Goal: Task Accomplishment & Management: Manage account settings

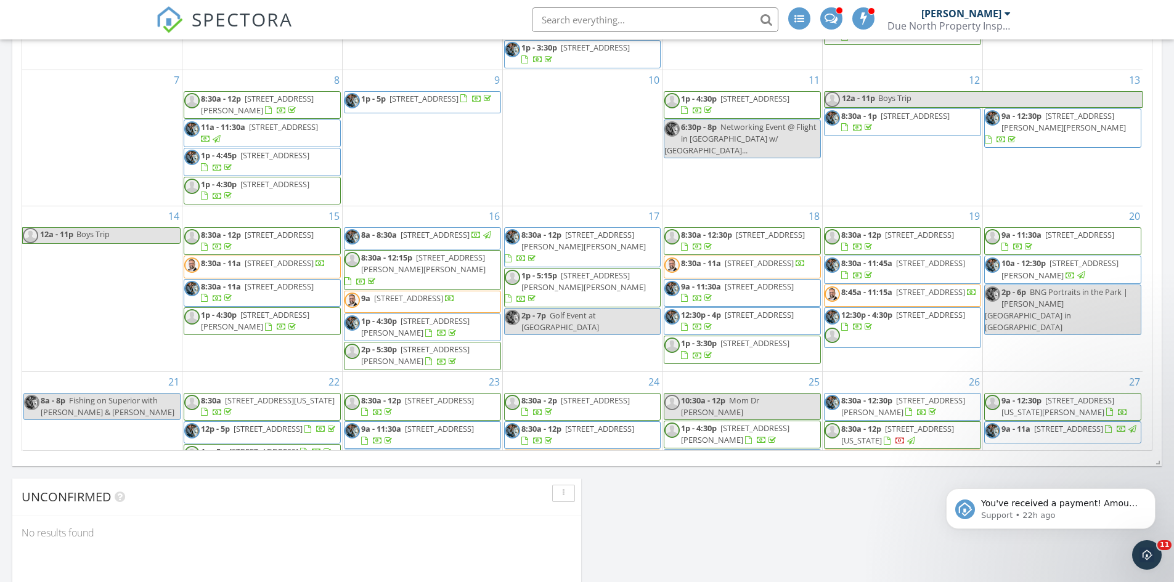
scroll to position [1418, 1193]
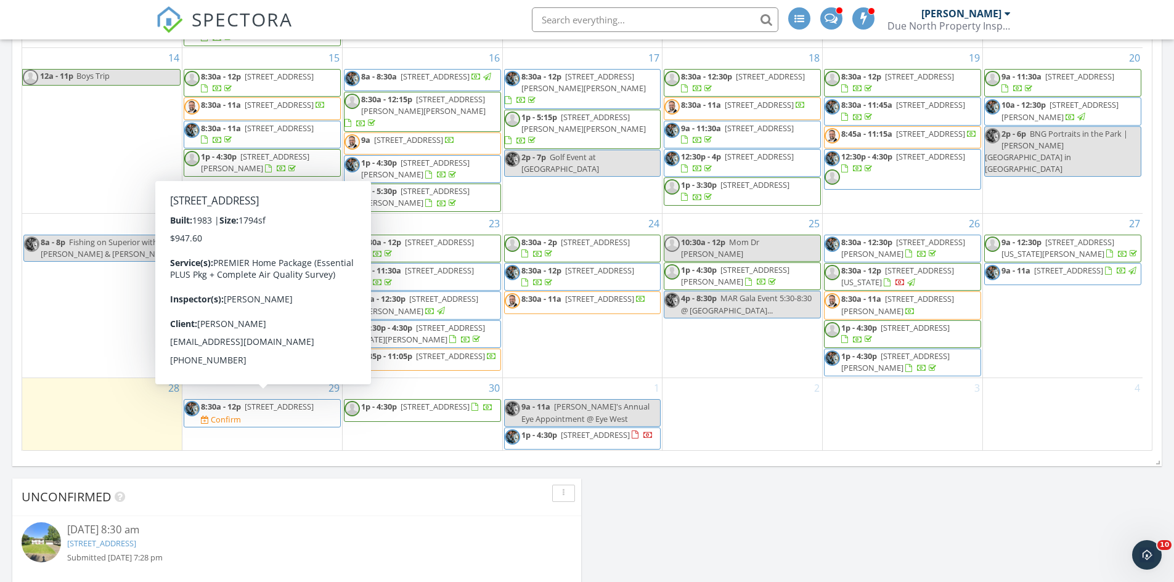
click at [317, 412] on span "8:30a - 12p 5505 Prospect Ave, White Bear Lake 55110 Confirm" at bounding box center [262, 413] width 156 height 24
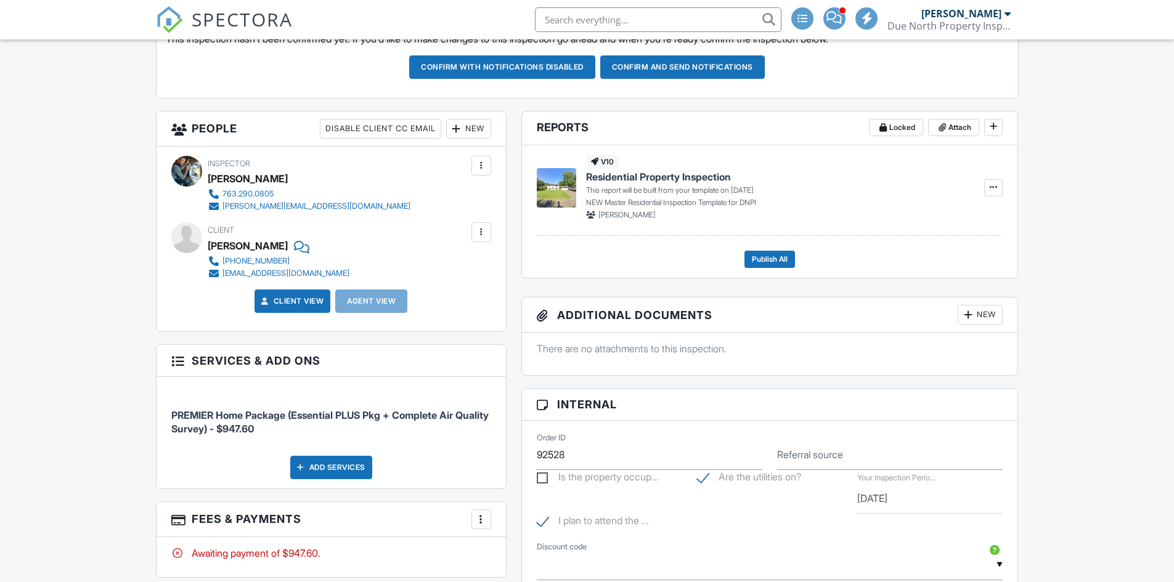
click at [478, 123] on div "New" at bounding box center [468, 129] width 45 height 20
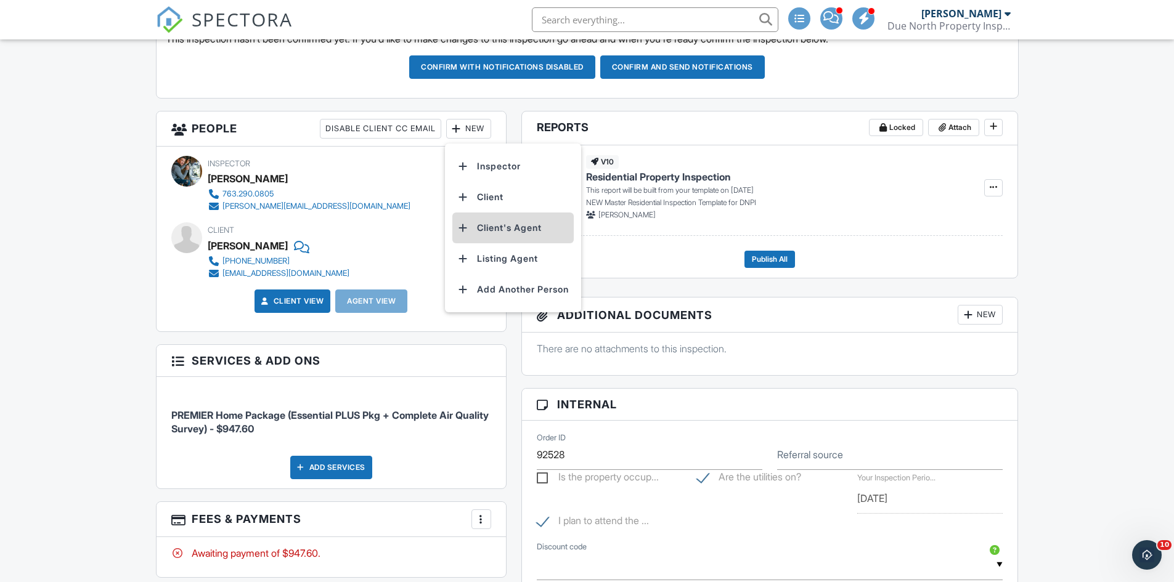
click at [518, 227] on li "Client's Agent" at bounding box center [512, 228] width 121 height 31
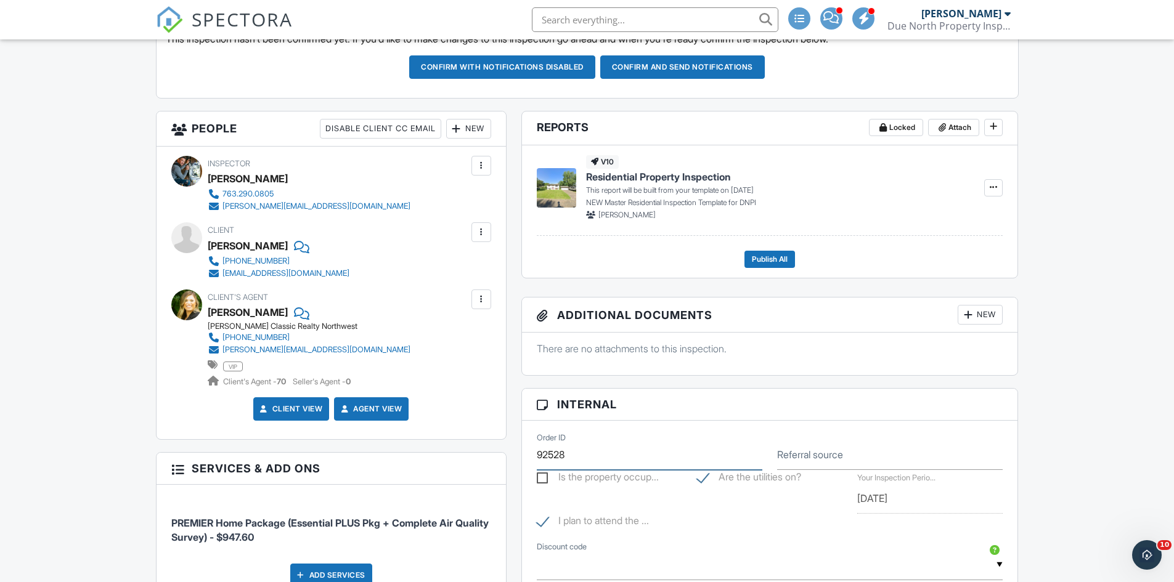
drag, startPoint x: 611, startPoint y: 454, endPoint x: 540, endPoint y: 452, distance: 70.3
click at [547, 452] on input "92528" at bounding box center [650, 455] width 226 height 30
click at [573, 456] on input "92528" at bounding box center [650, 455] width 226 height 30
drag, startPoint x: 576, startPoint y: 454, endPoint x: 523, endPoint y: 452, distance: 53.0
click at [523, 452] on div "Order ID 92528 Referral source Is the property occup... Are the utilities on? Y…" at bounding box center [770, 560] width 496 height 278
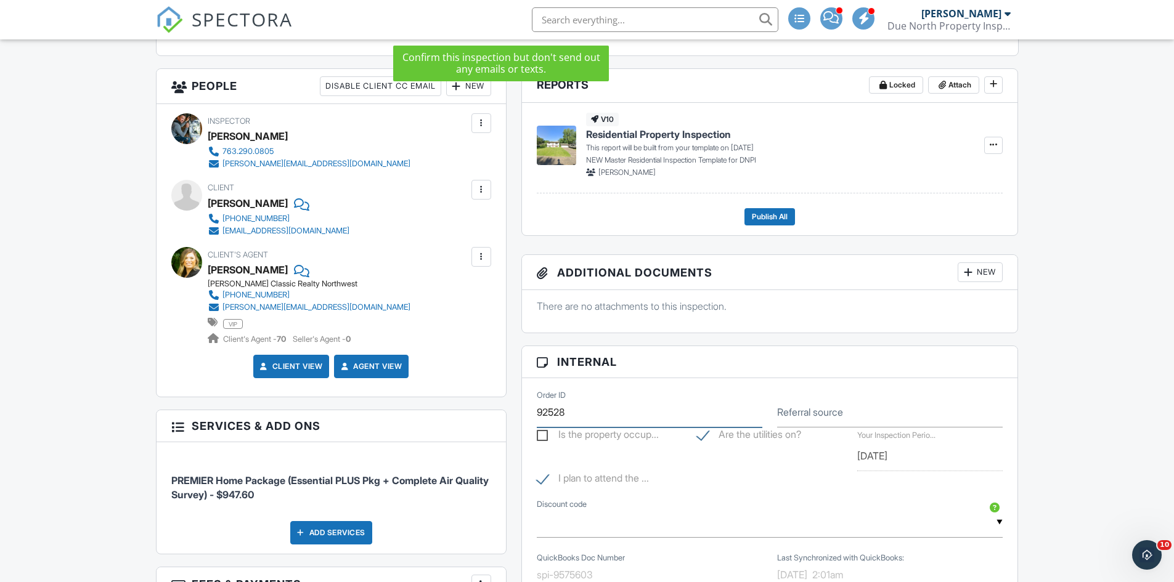
scroll to position [431, 0]
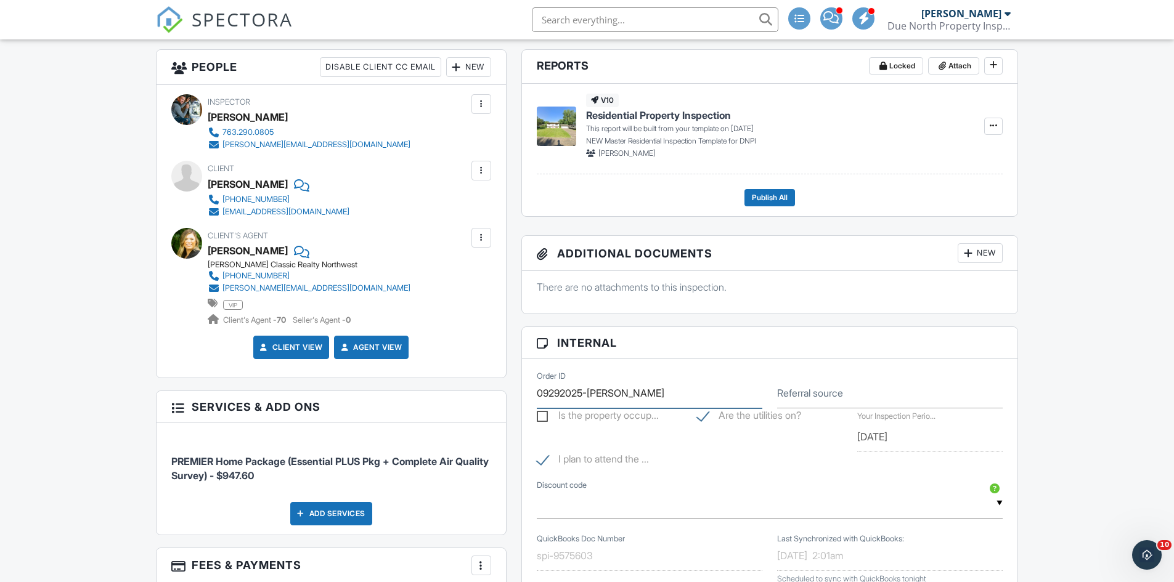
type input "09292025-Bahe"
type input "Mckenzie Anderson"
click at [33, 346] on div "Dashboard Templates Contacts Metrics Automations Advanced Settings Support Cent…" at bounding box center [587, 530] width 1174 height 1845
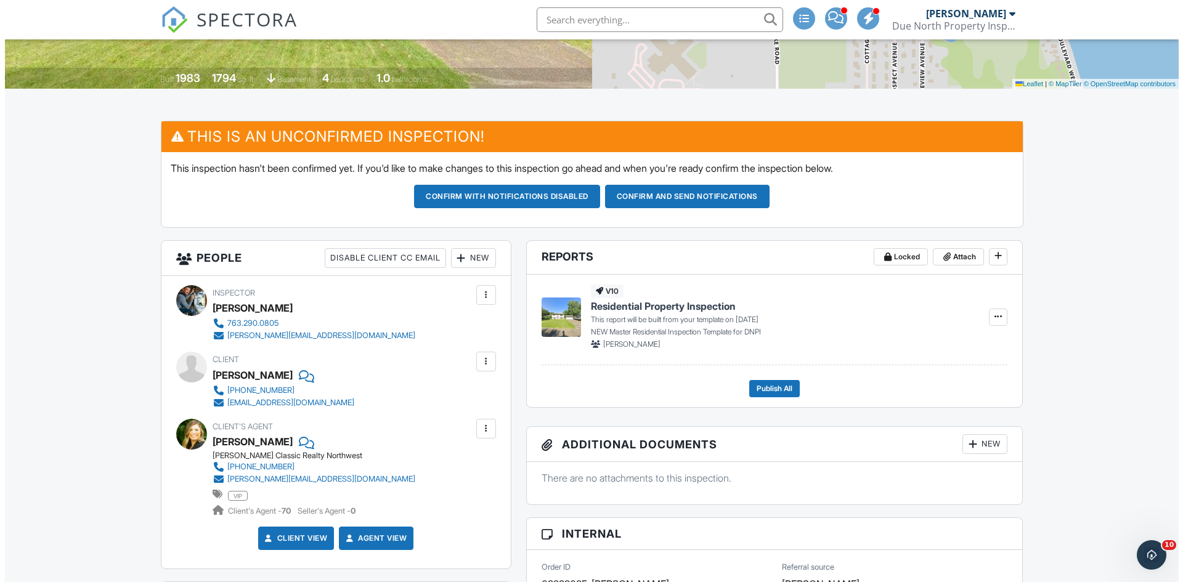
scroll to position [185, 0]
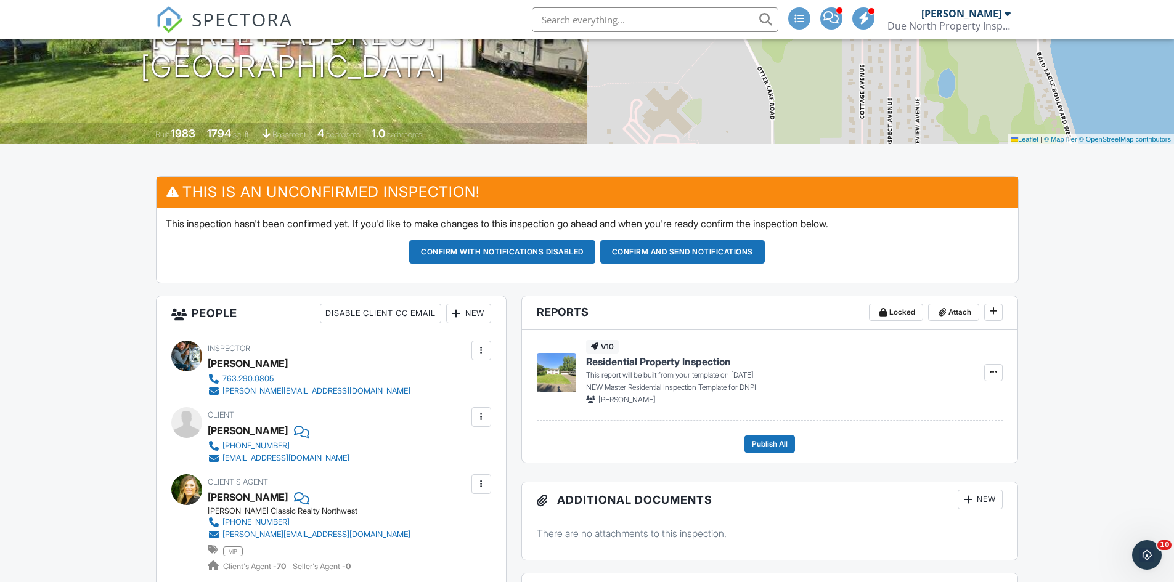
click at [463, 311] on div "New" at bounding box center [468, 314] width 45 height 20
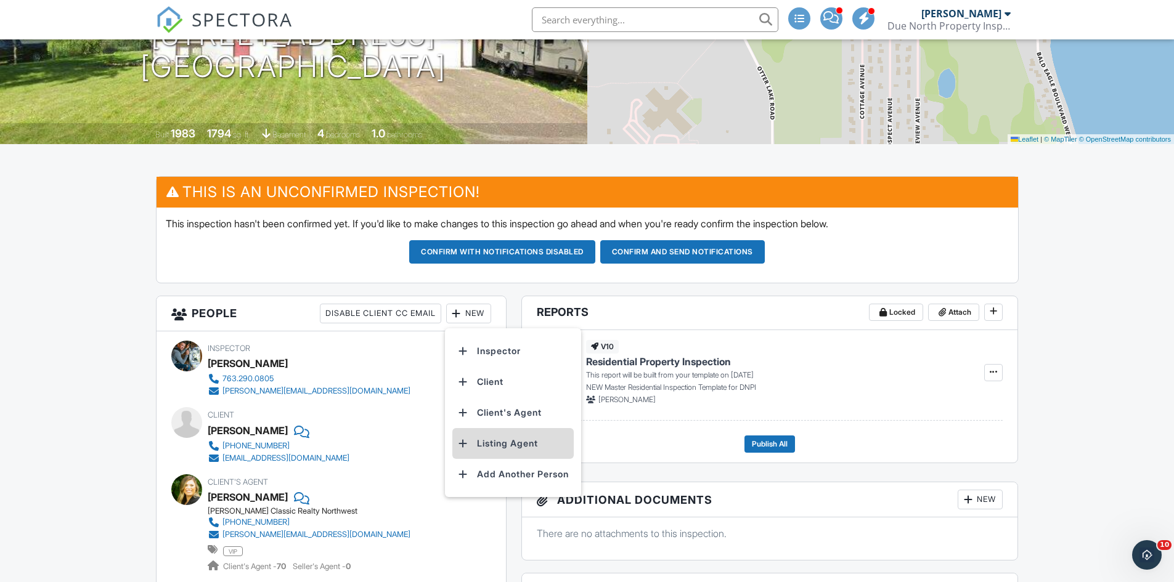
click at [502, 439] on li "Listing Agent" at bounding box center [512, 443] width 121 height 31
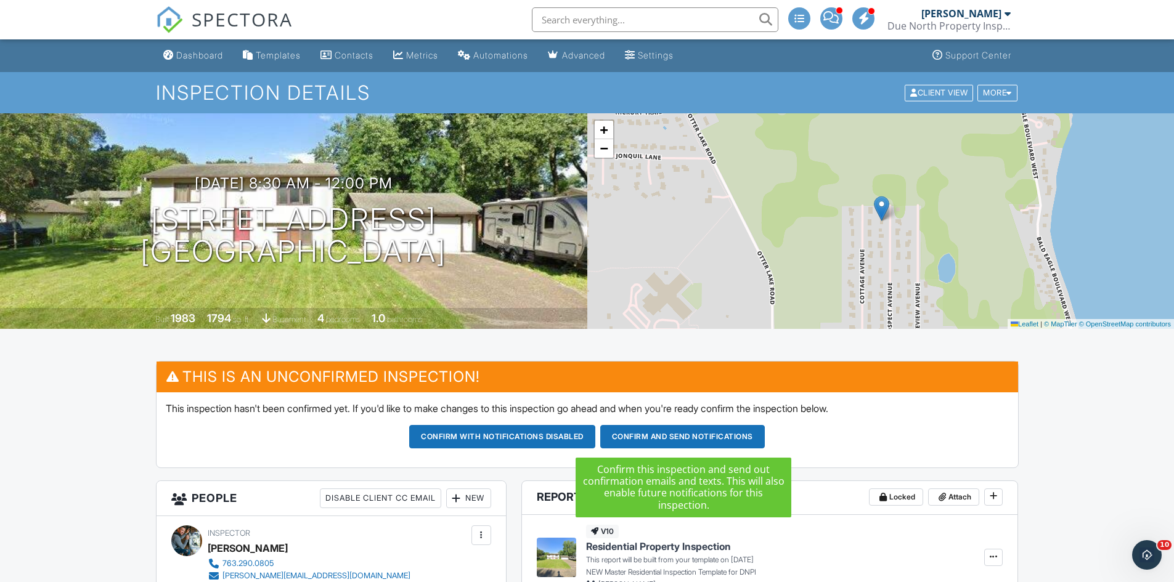
click at [695, 437] on button "Confirm and send notifications" at bounding box center [682, 436] width 165 height 23
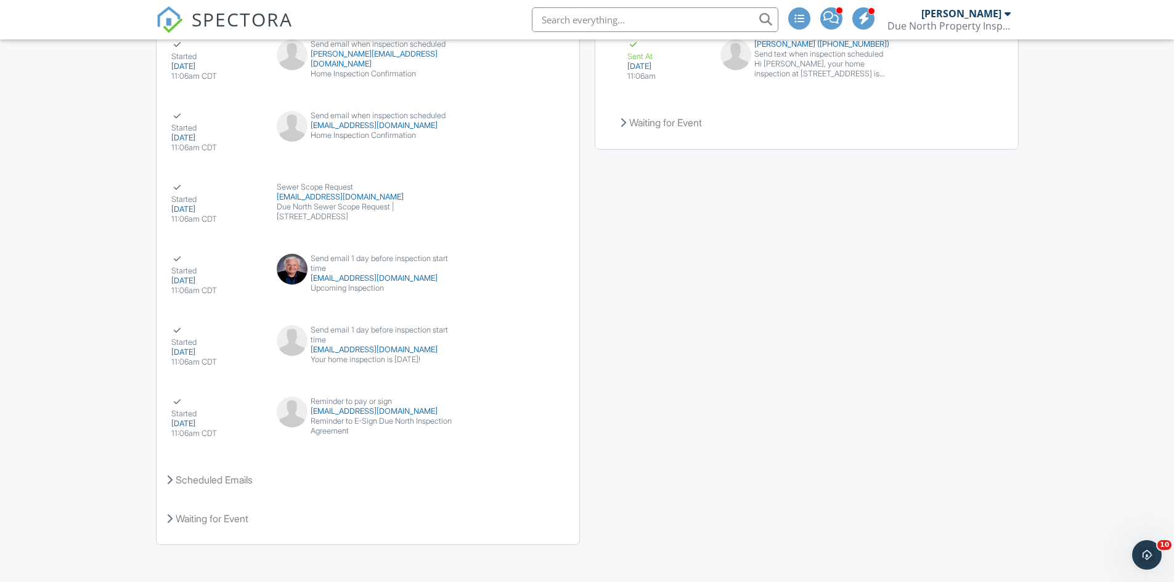
scroll to position [1779, 0]
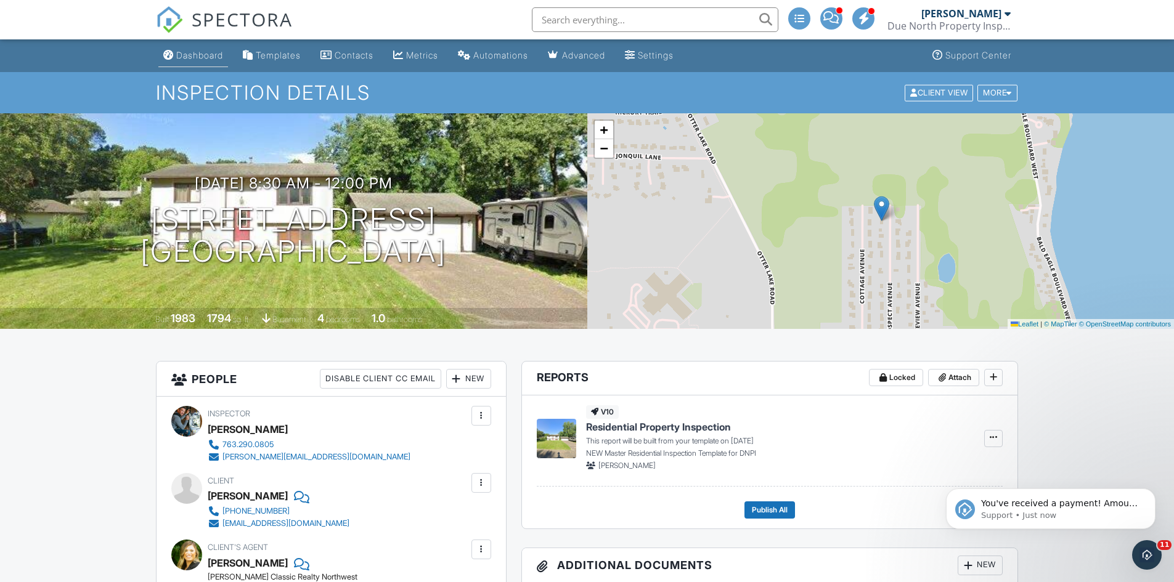
click at [190, 57] on div "Dashboard" at bounding box center [199, 55] width 47 height 10
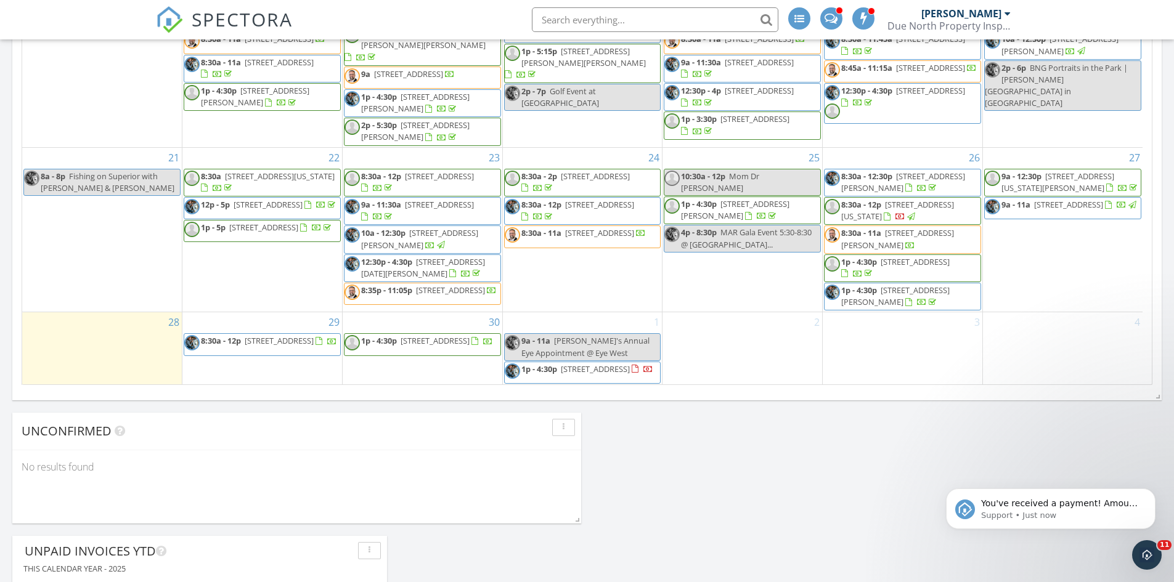
scroll to position [801, 0]
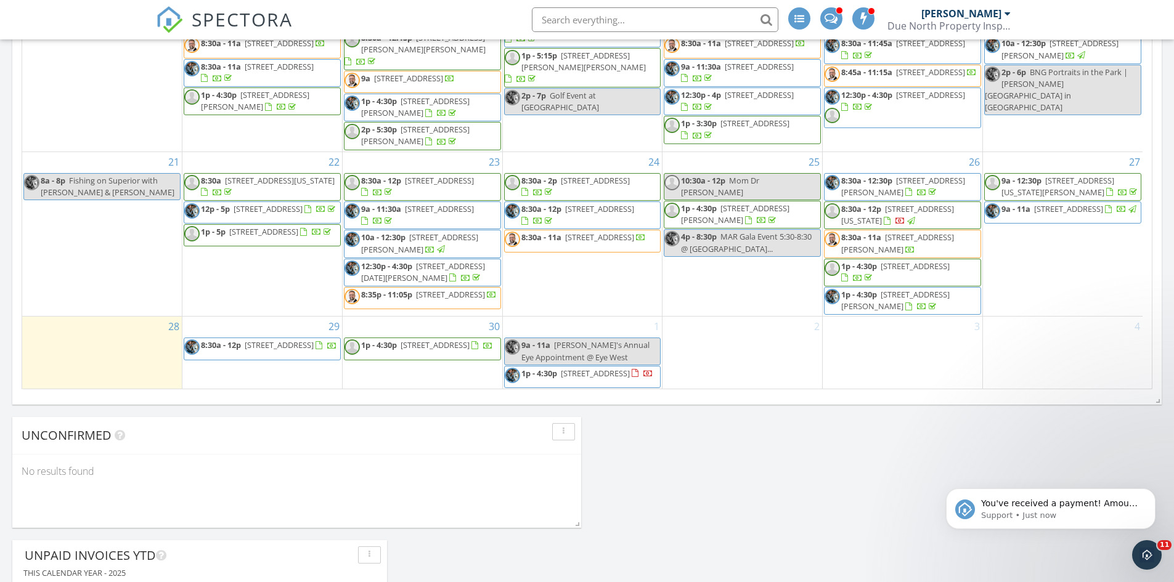
click at [948, 266] on span "[STREET_ADDRESS]" at bounding box center [915, 266] width 69 height 11
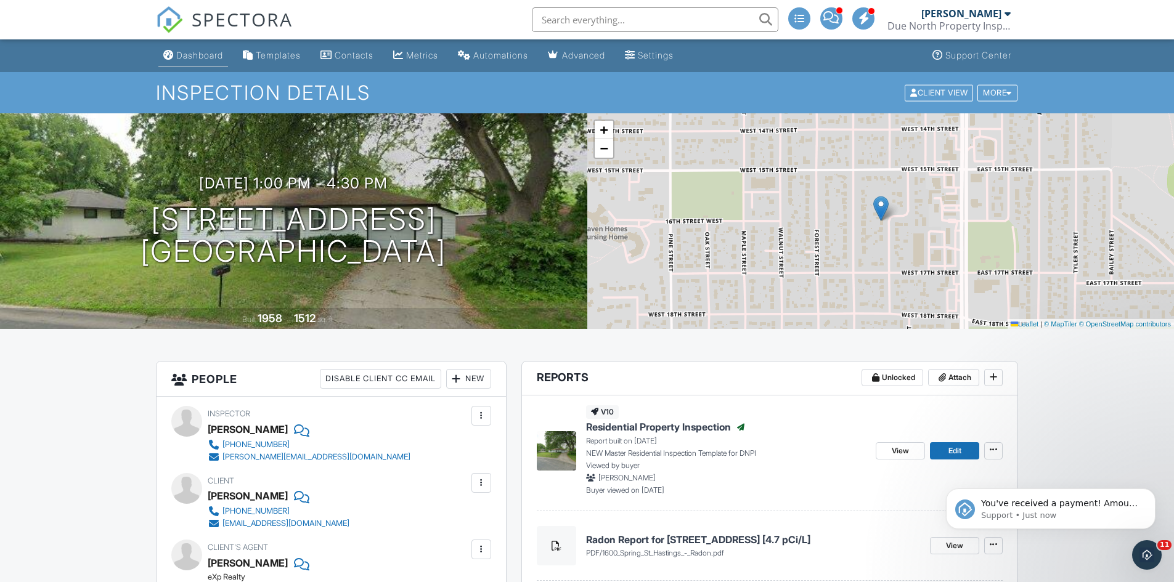
click at [211, 55] on div "Dashboard" at bounding box center [199, 55] width 47 height 10
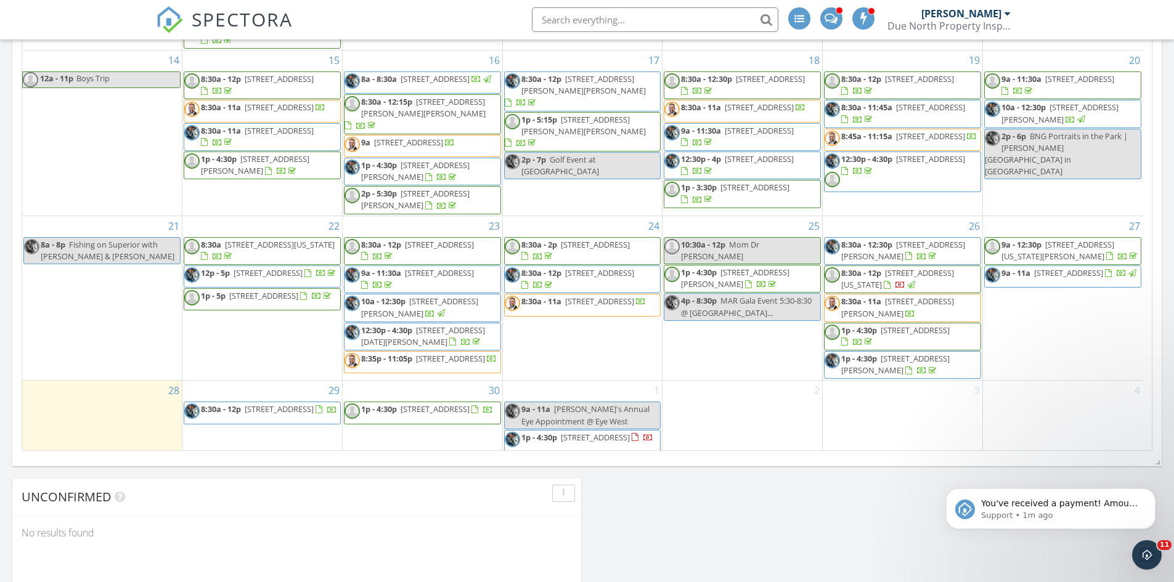
scroll to position [169, 0]
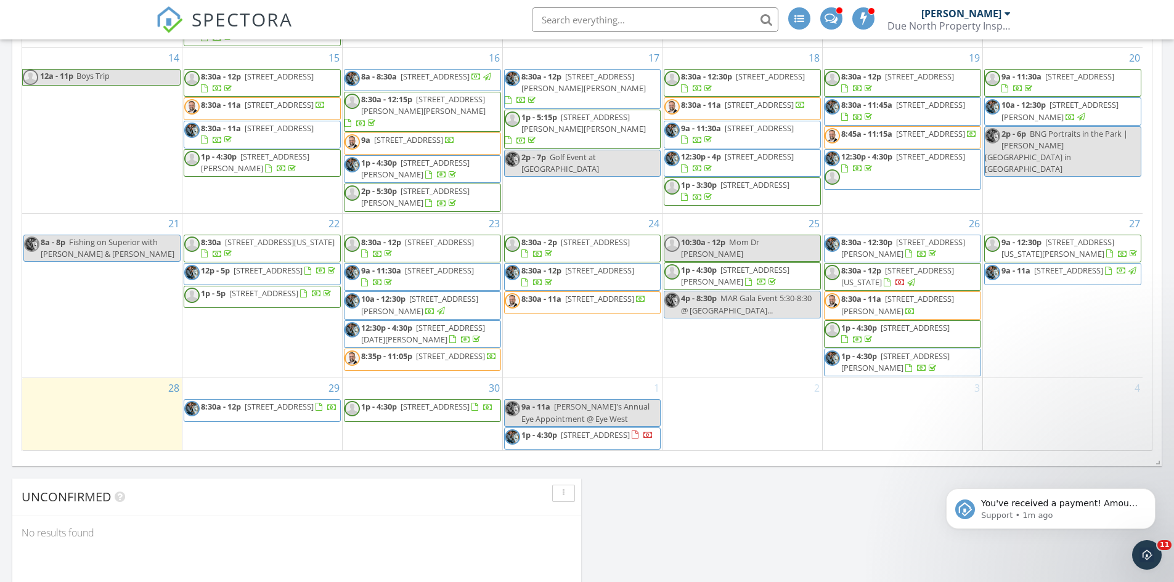
click at [1097, 274] on span "9a - 11a [STREET_ADDRESS]" at bounding box center [1061, 274] width 153 height 18
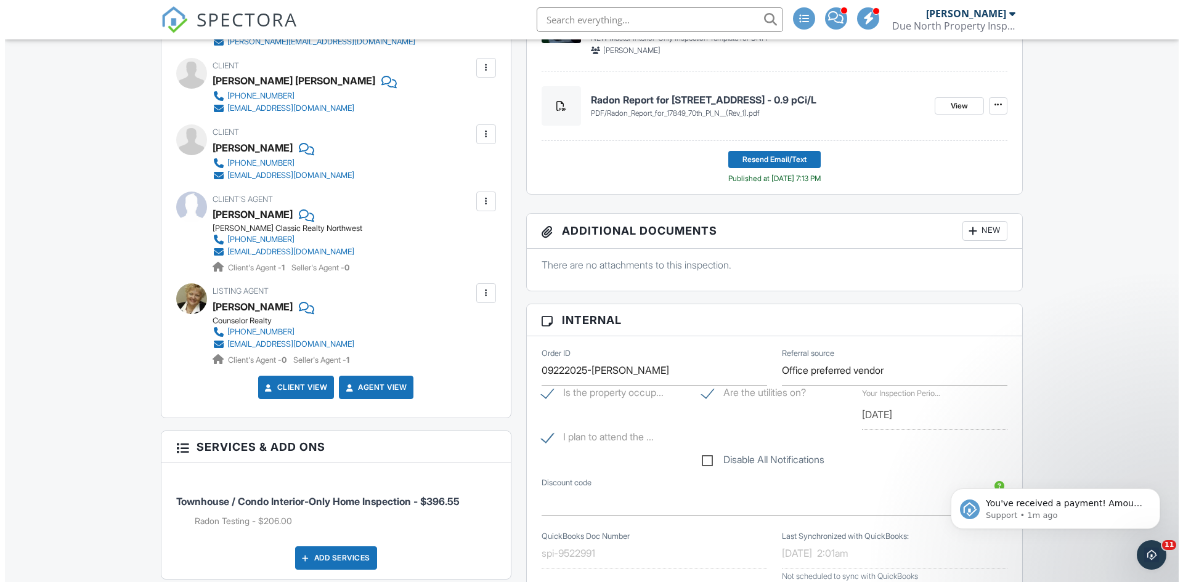
scroll to position [249, 0]
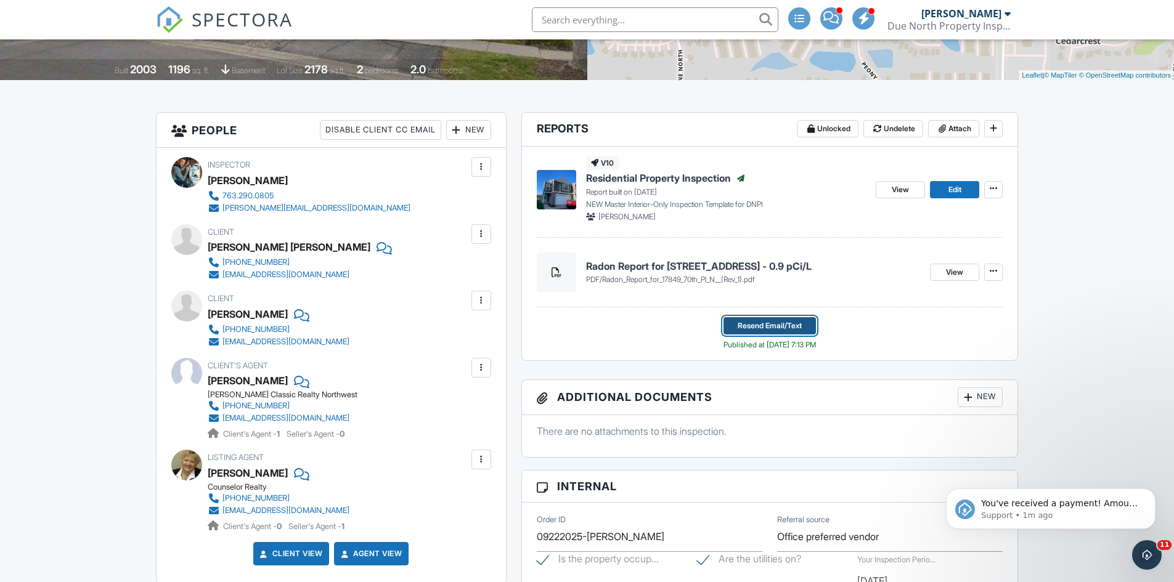
click at [770, 326] on span "Resend Email/Text" at bounding box center [770, 326] width 64 height 12
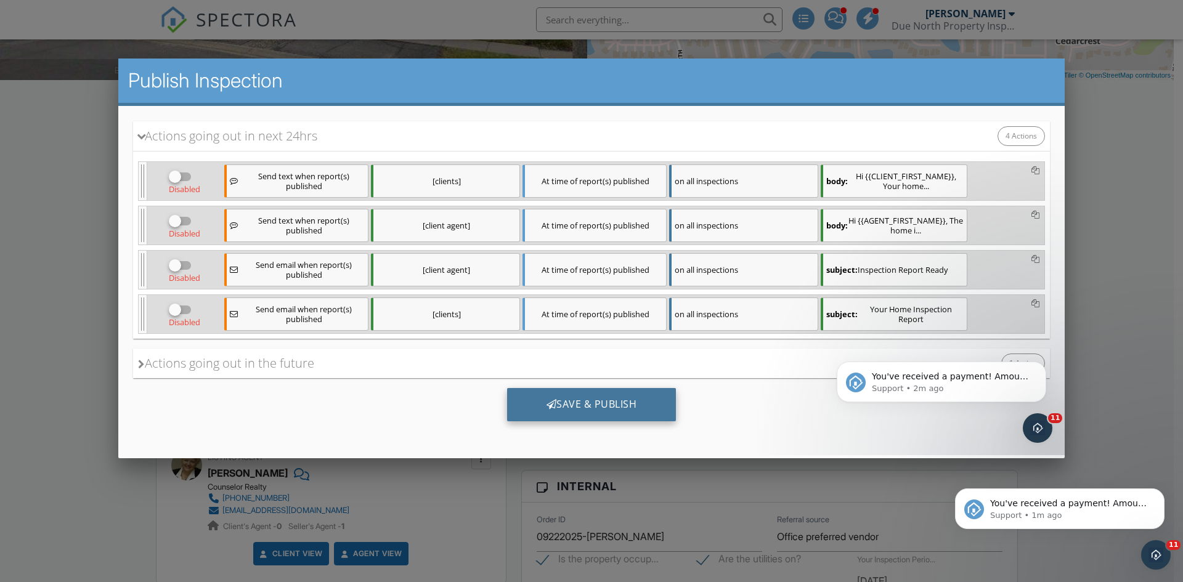
scroll to position [0, 0]
click at [179, 173] on div at bounding box center [175, 176] width 21 height 21
checkbox input "true"
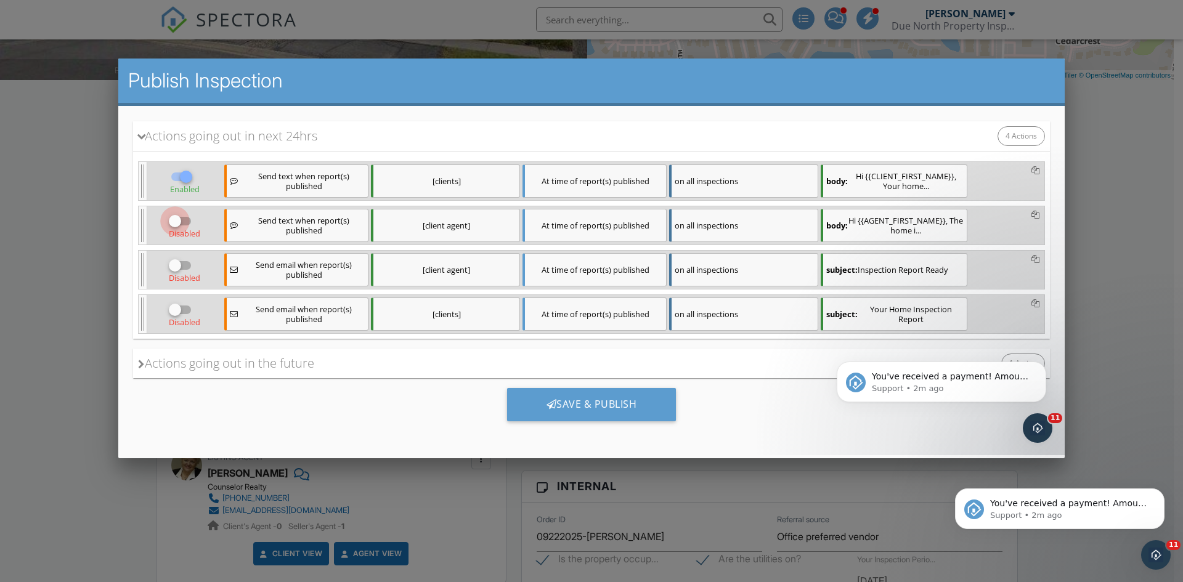
click at [178, 220] on div at bounding box center [175, 220] width 21 height 21
checkbox input "true"
click at [177, 263] on div at bounding box center [175, 265] width 21 height 21
checkbox input "true"
click at [180, 309] on div at bounding box center [175, 309] width 21 height 21
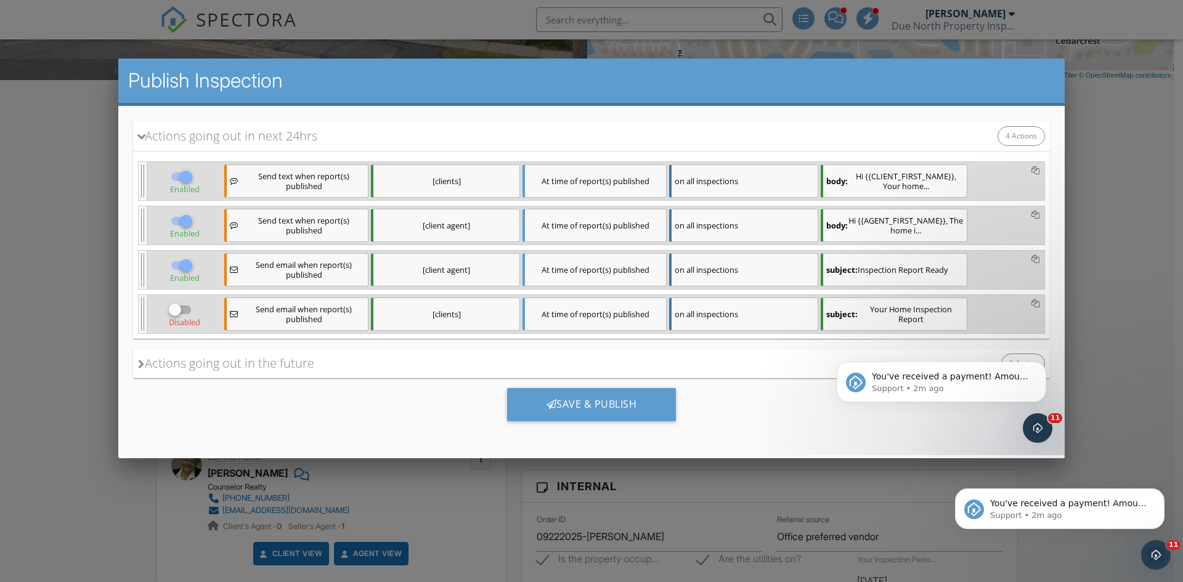
checkbox input "true"
click at [582, 406] on div "Save & Publish" at bounding box center [591, 404] width 169 height 33
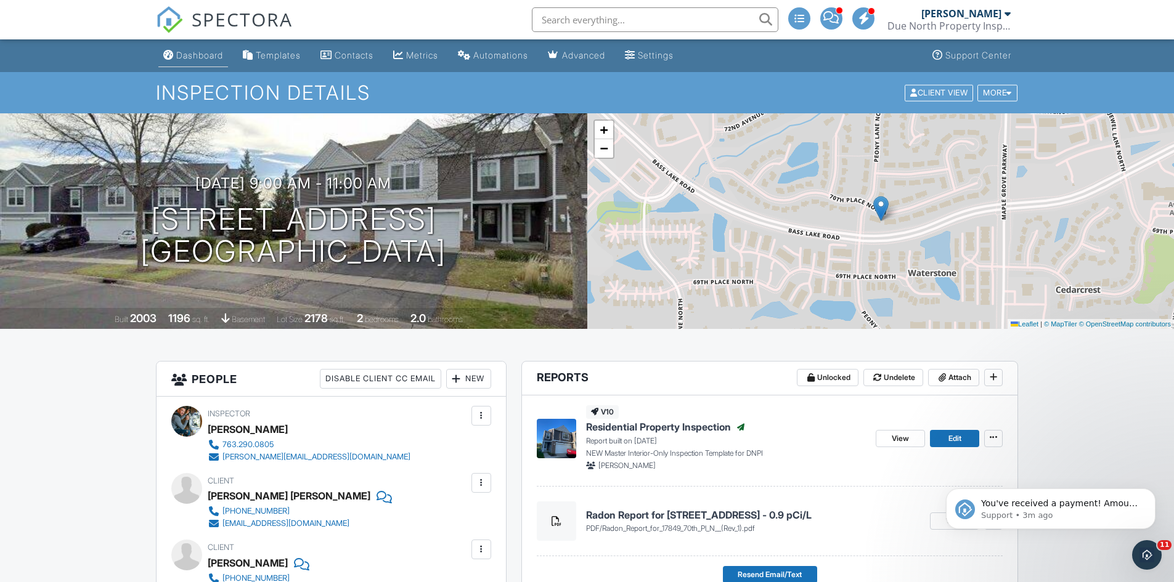
click at [192, 59] on div "Dashboard" at bounding box center [199, 55] width 47 height 10
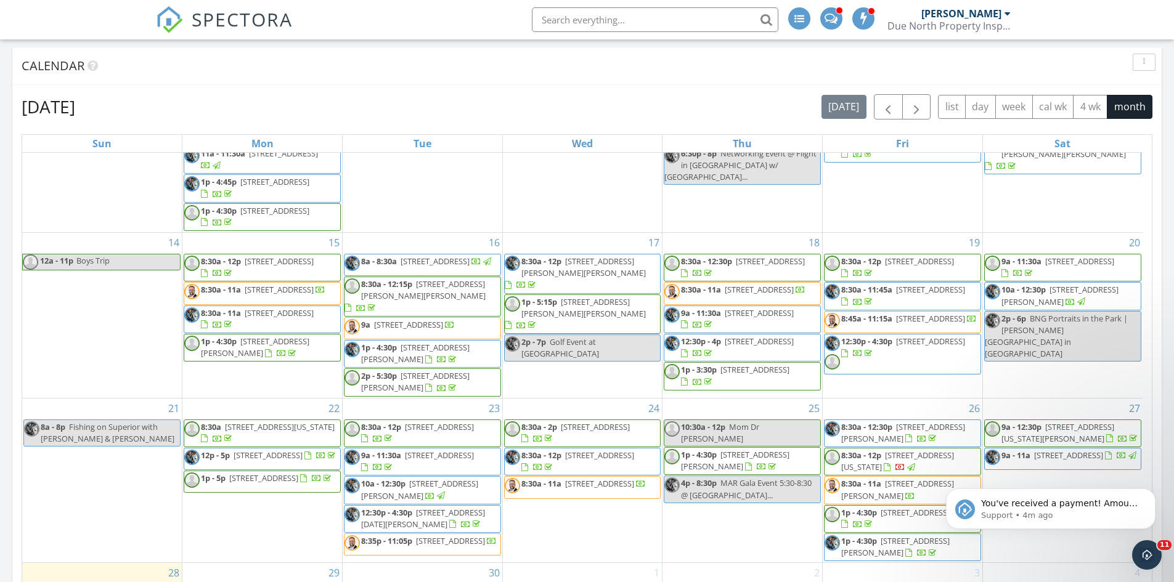
scroll to position [801, 0]
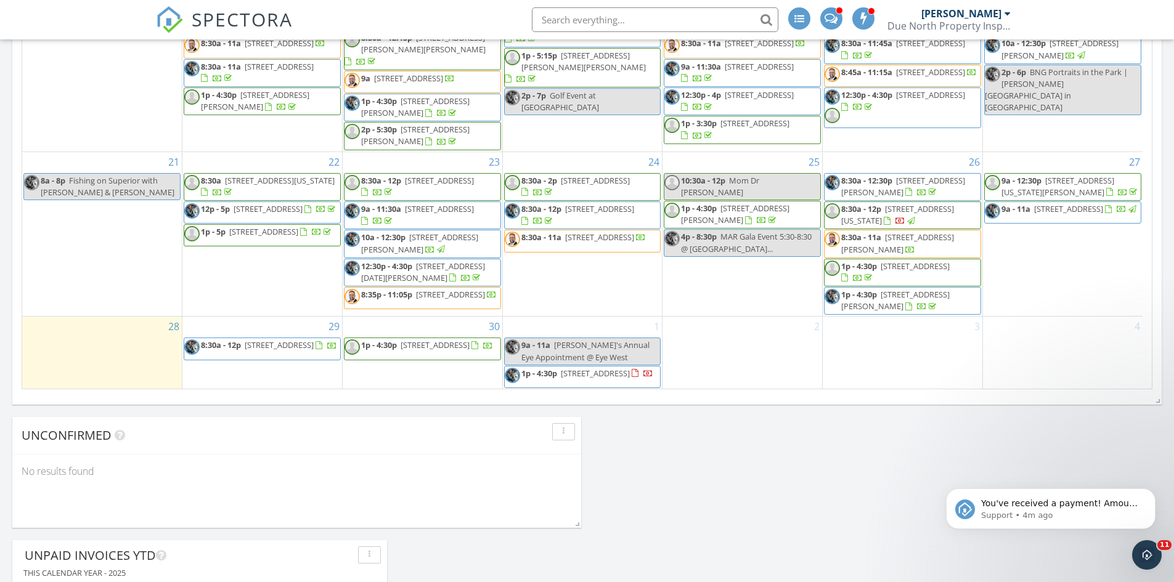
drag, startPoint x: 439, startPoint y: 332, endPoint x: 425, endPoint y: 351, distance: 23.8
click at [425, 351] on span "1p - 4:30p 212 Xenia St, Elk River 55330" at bounding box center [419, 349] width 149 height 18
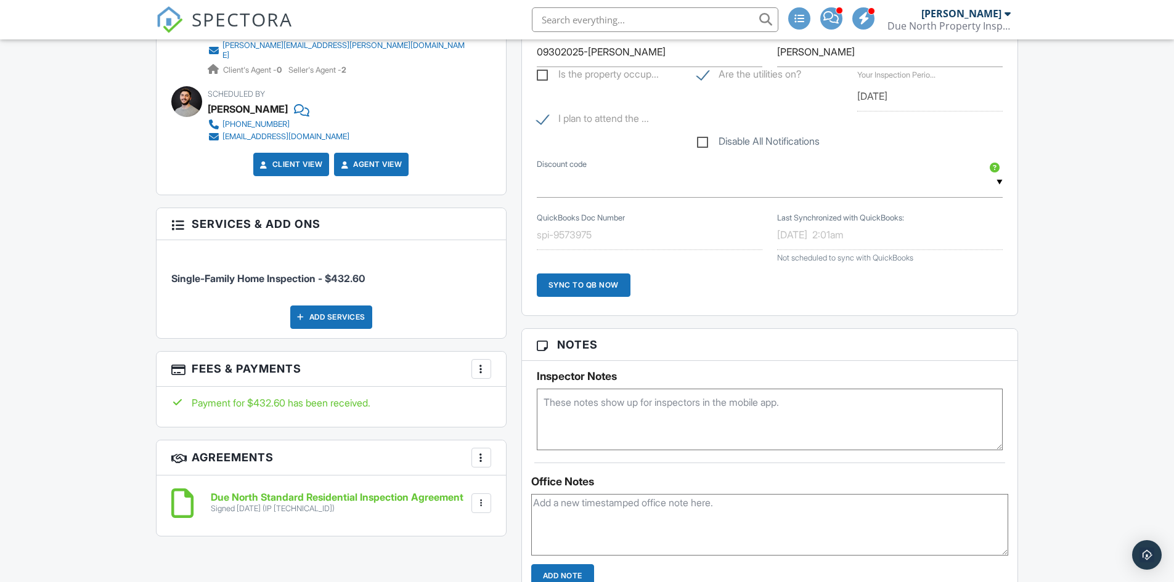
click at [629, 412] on textarea at bounding box center [770, 420] width 467 height 62
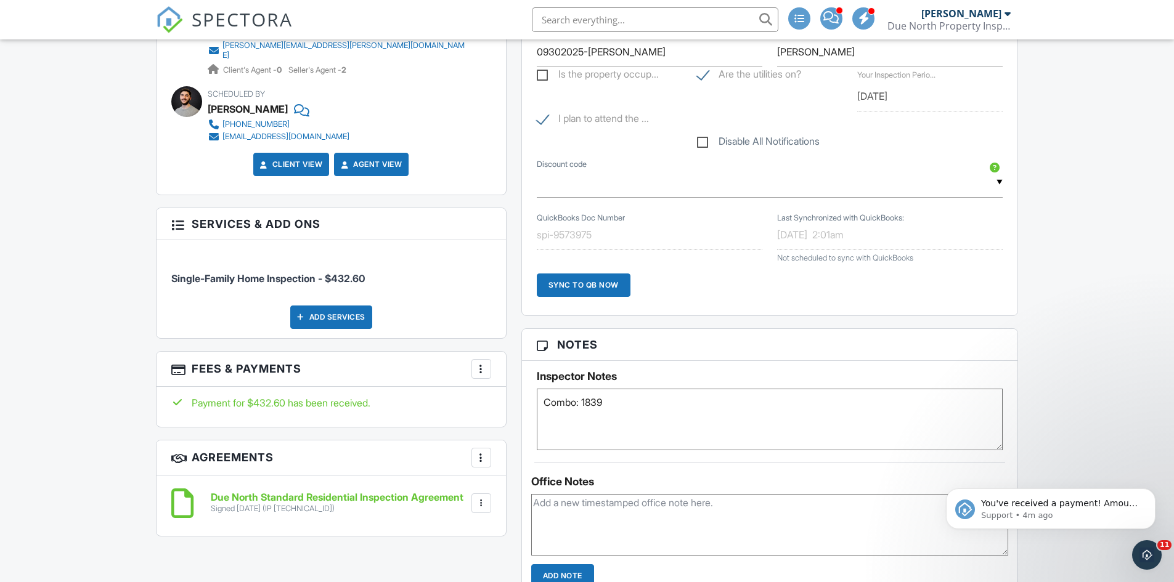
type textarea "Combo: 1839"
click at [75, 239] on div "Dashboard Templates Contacts Metrics Automations Advanced Settings Support Cent…" at bounding box center [587, 468] width 1174 height 2164
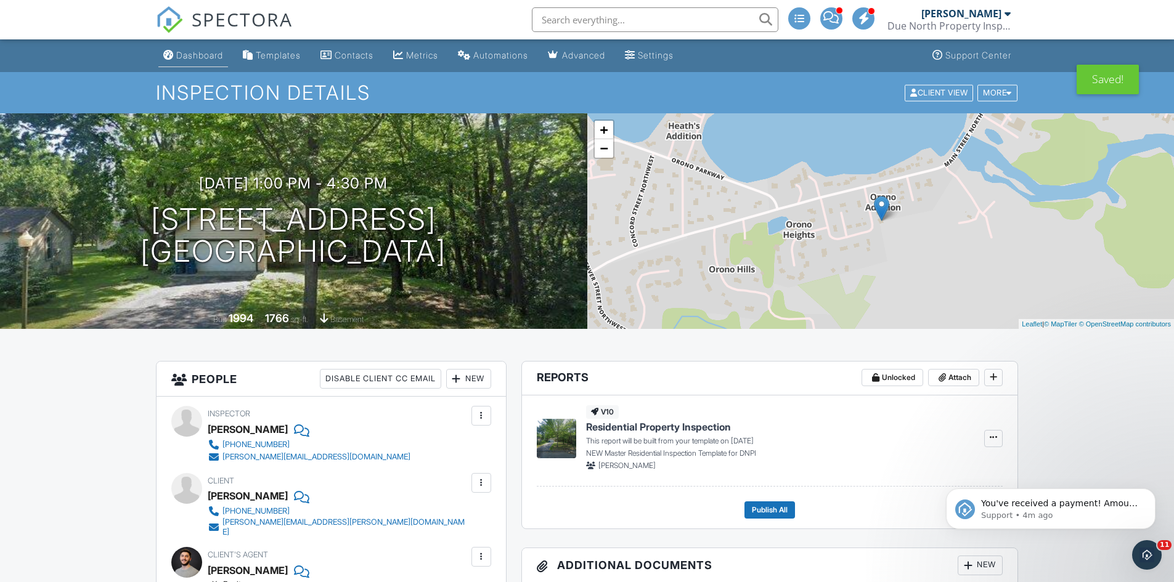
click at [193, 55] on div "Dashboard" at bounding box center [199, 55] width 47 height 10
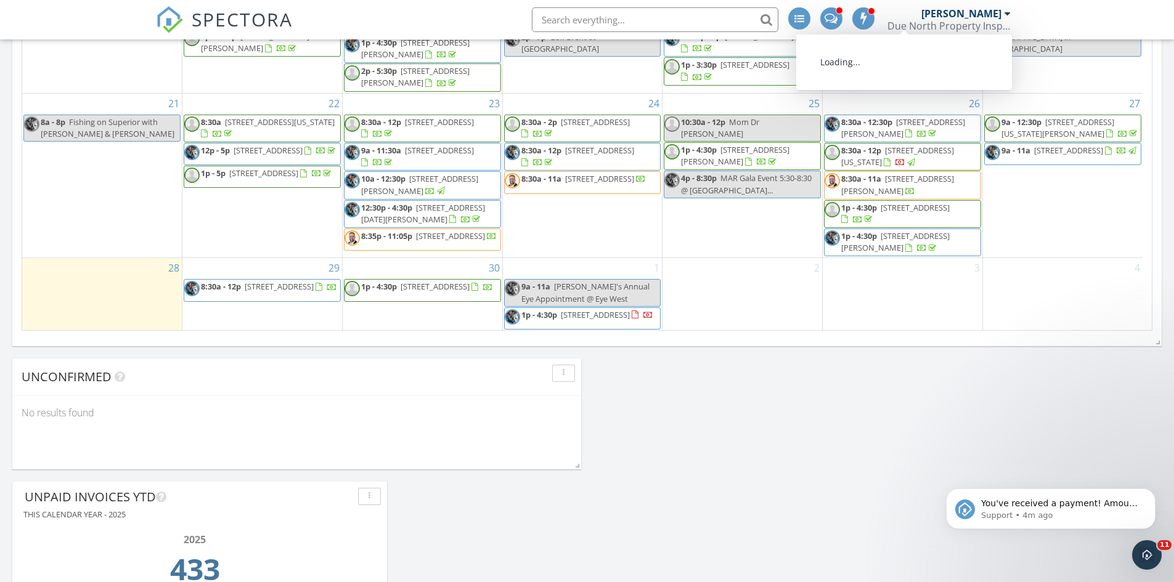
scroll to position [863, 0]
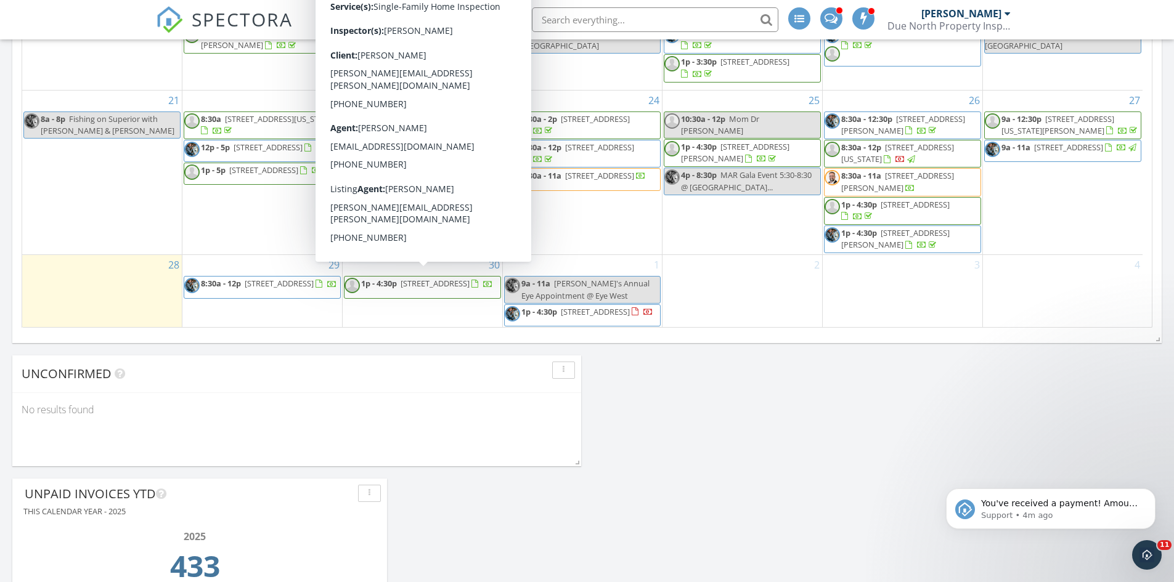
drag, startPoint x: 433, startPoint y: 300, endPoint x: 445, endPoint y: 289, distance: 16.2
click at [445, 289] on span "1p - 4:30p 212 Xenia St, Elk River 55330" at bounding box center [419, 287] width 149 height 18
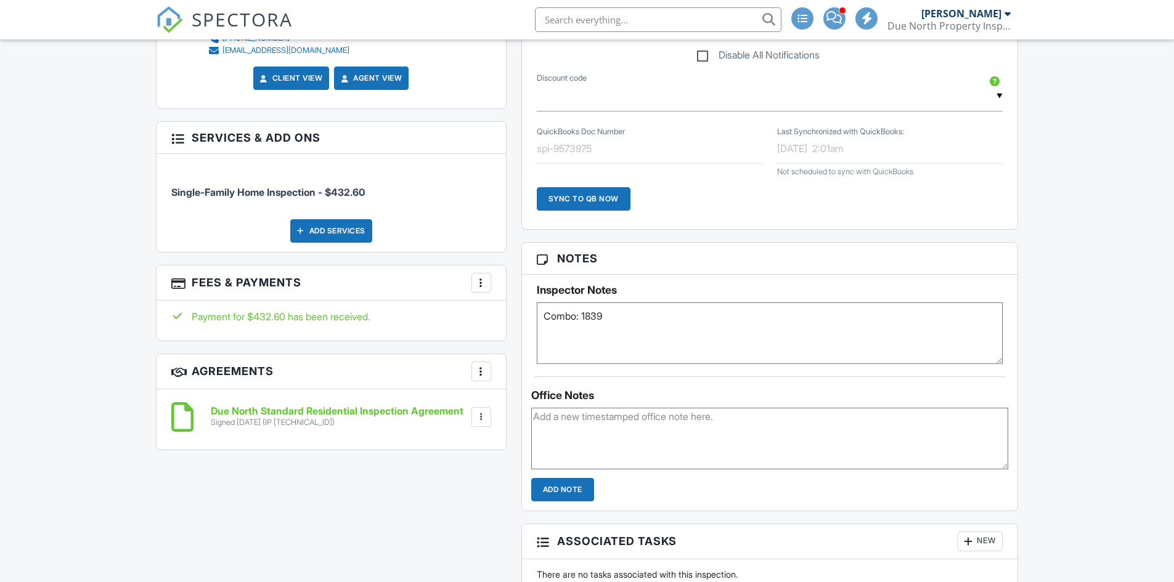
scroll to position [838, 0]
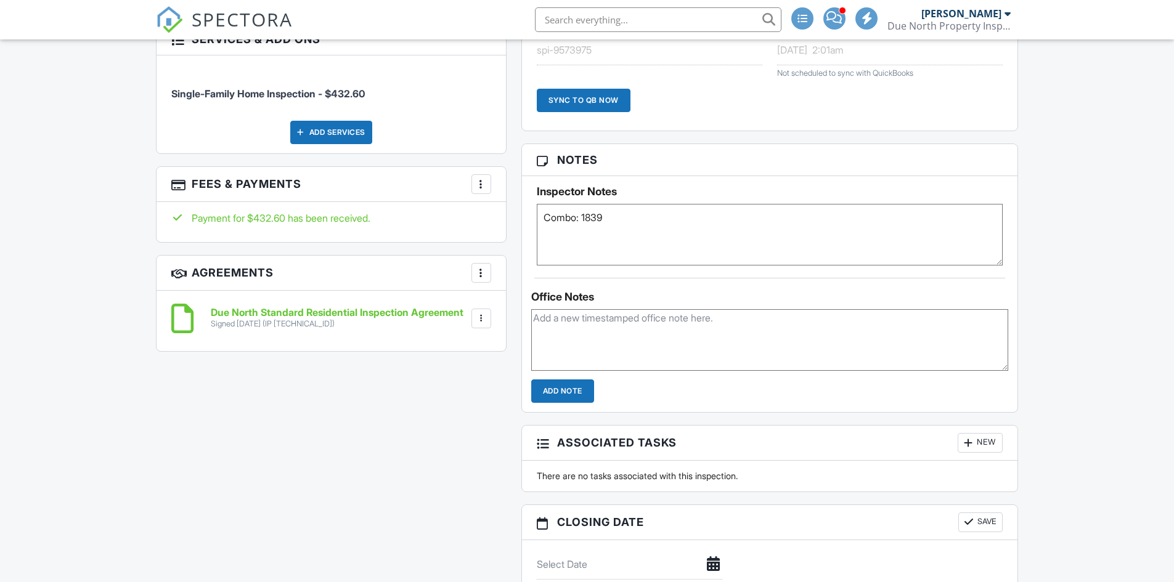
click at [351, 213] on div "Payment for $432.60 has been received." at bounding box center [331, 222] width 349 height 40
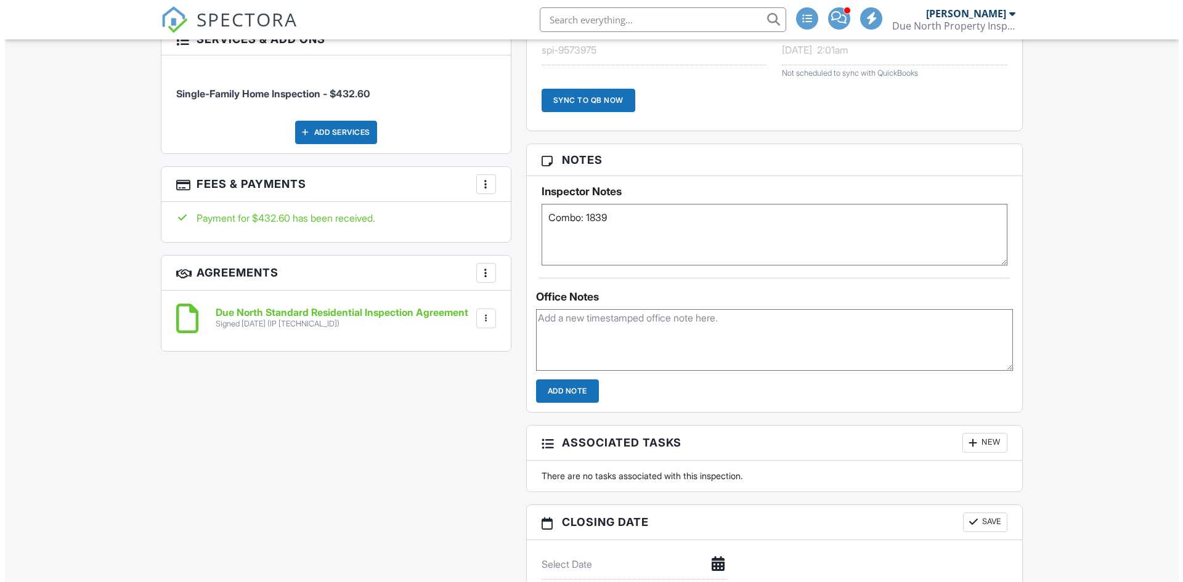
scroll to position [0, 0]
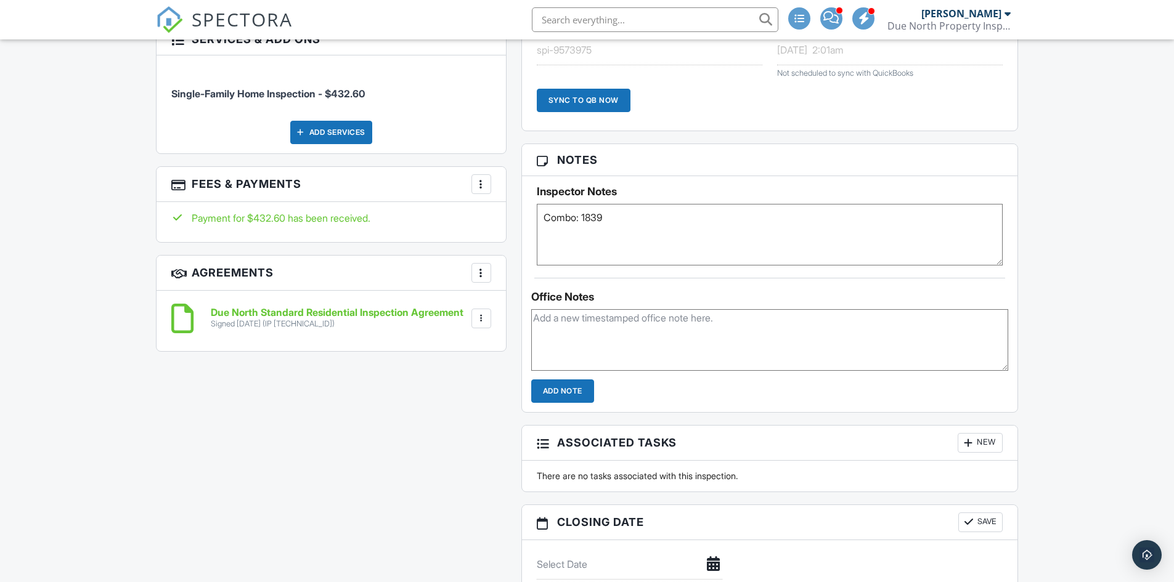
click at [345, 121] on div "Add Services" at bounding box center [331, 132] width 82 height 23
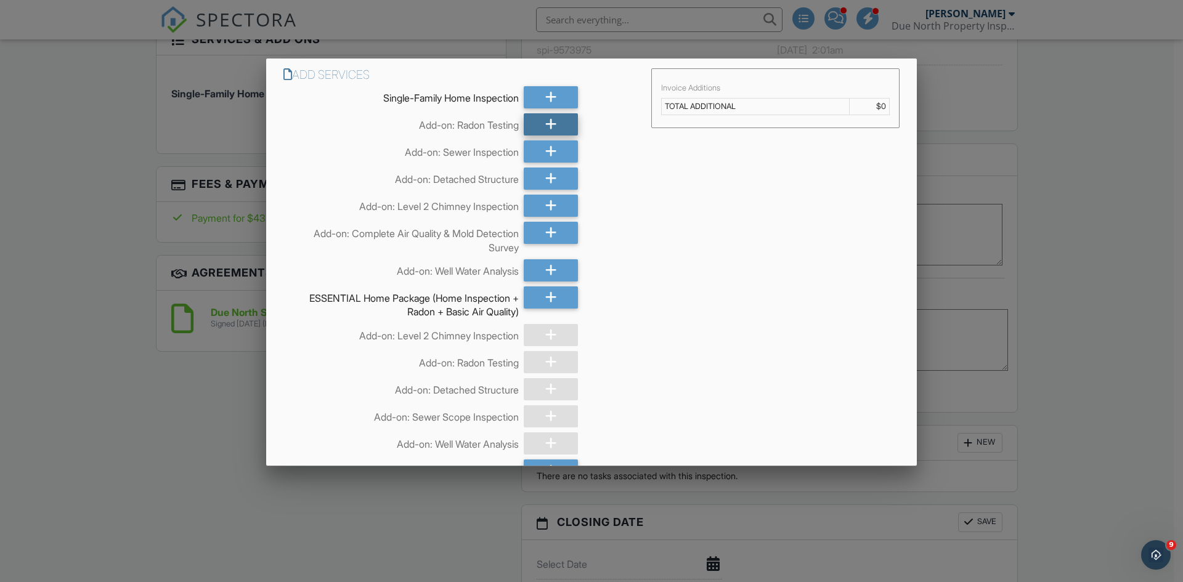
click at [556, 124] on div at bounding box center [551, 124] width 54 height 22
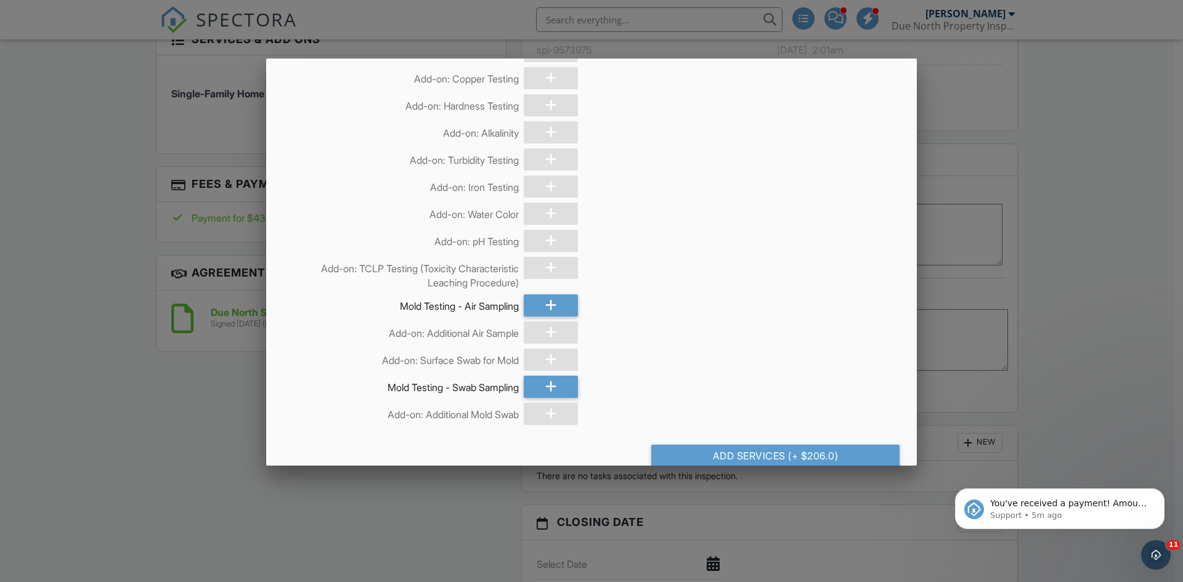
scroll to position [1993, 0]
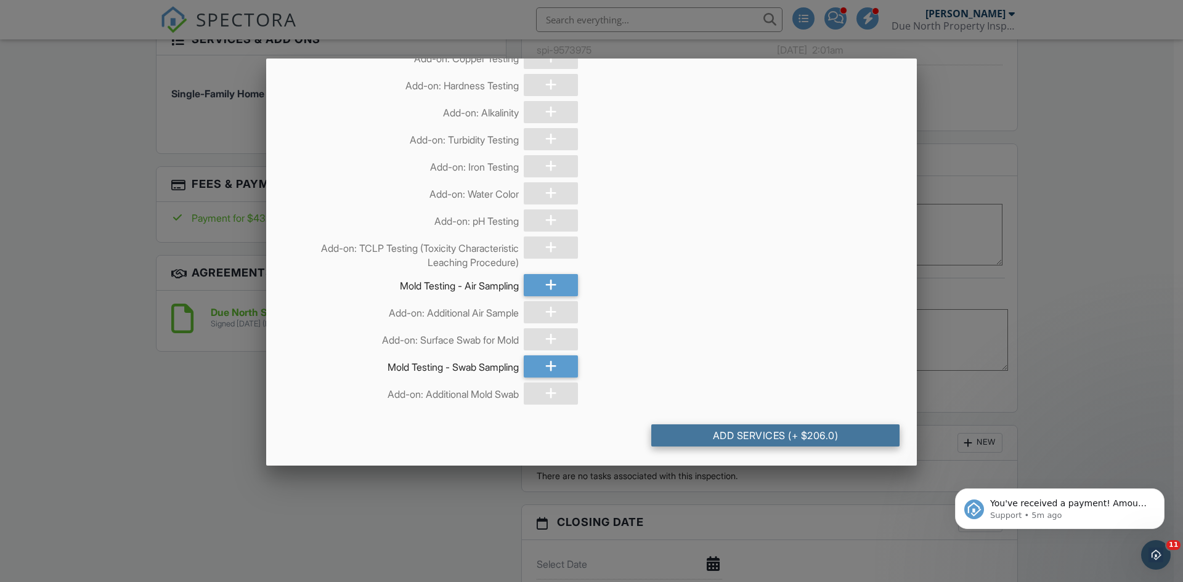
click at [852, 438] on div "Add Services (+ $206.0)" at bounding box center [775, 436] width 248 height 22
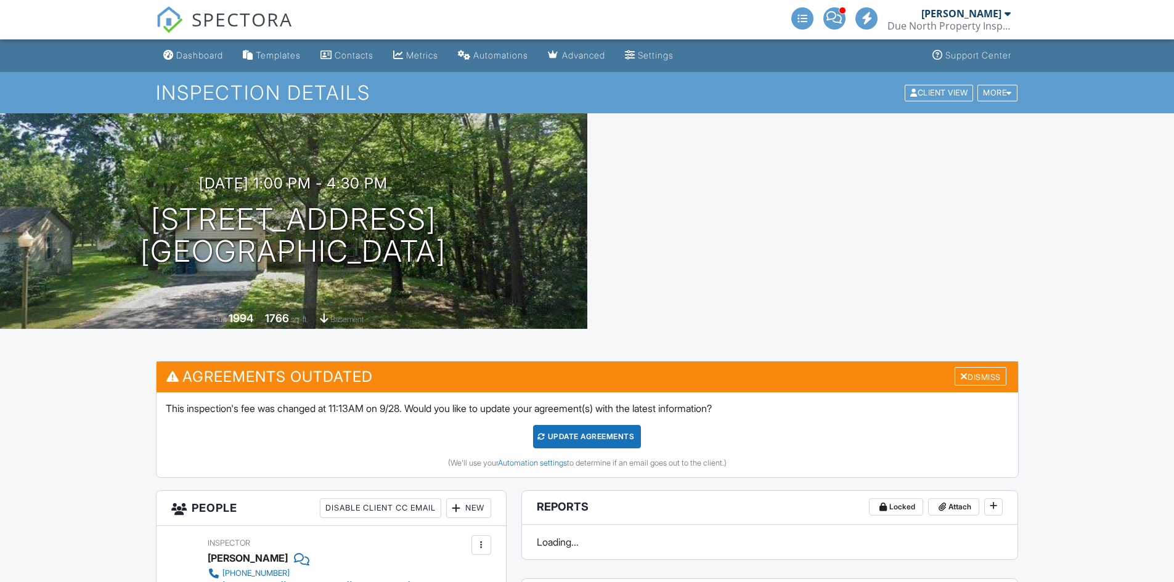
click at [615, 436] on div "Update Agreements" at bounding box center [587, 436] width 108 height 23
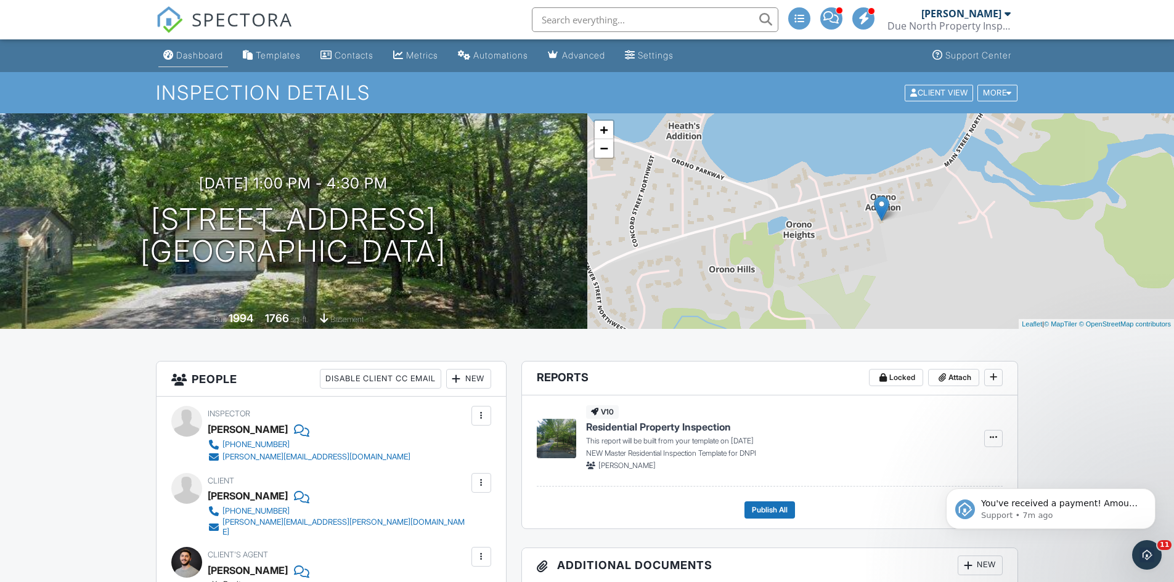
click at [192, 57] on div "Dashboard" at bounding box center [199, 55] width 47 height 10
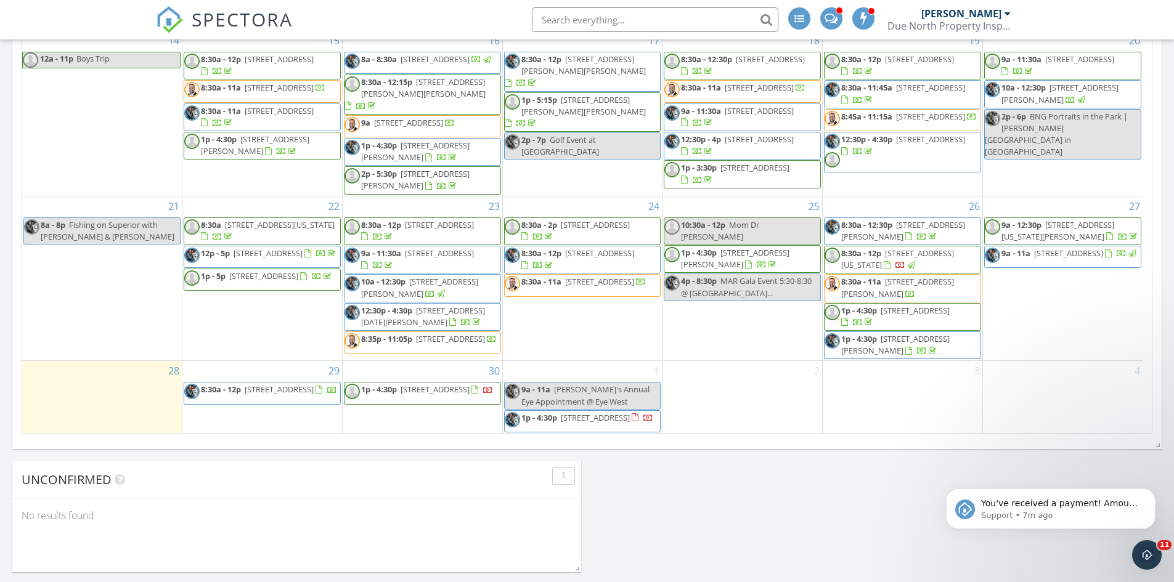
scroll to position [863, 0]
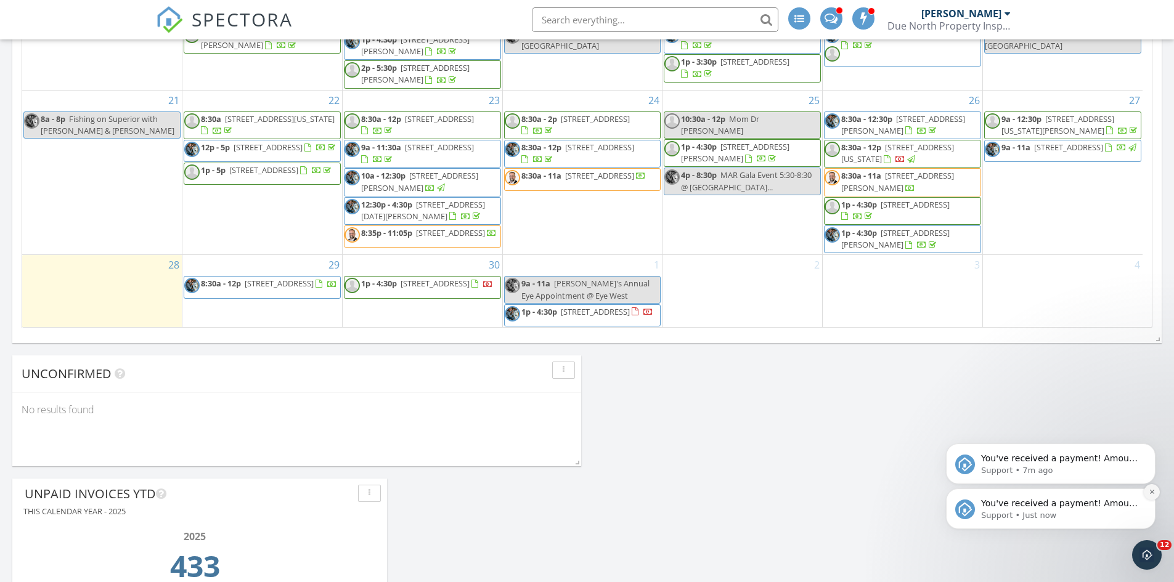
click at [1153, 489] on icon "Dismiss notification" at bounding box center [1152, 492] width 7 height 7
click at [1152, 494] on icon "Dismiss notification" at bounding box center [1152, 492] width 7 height 7
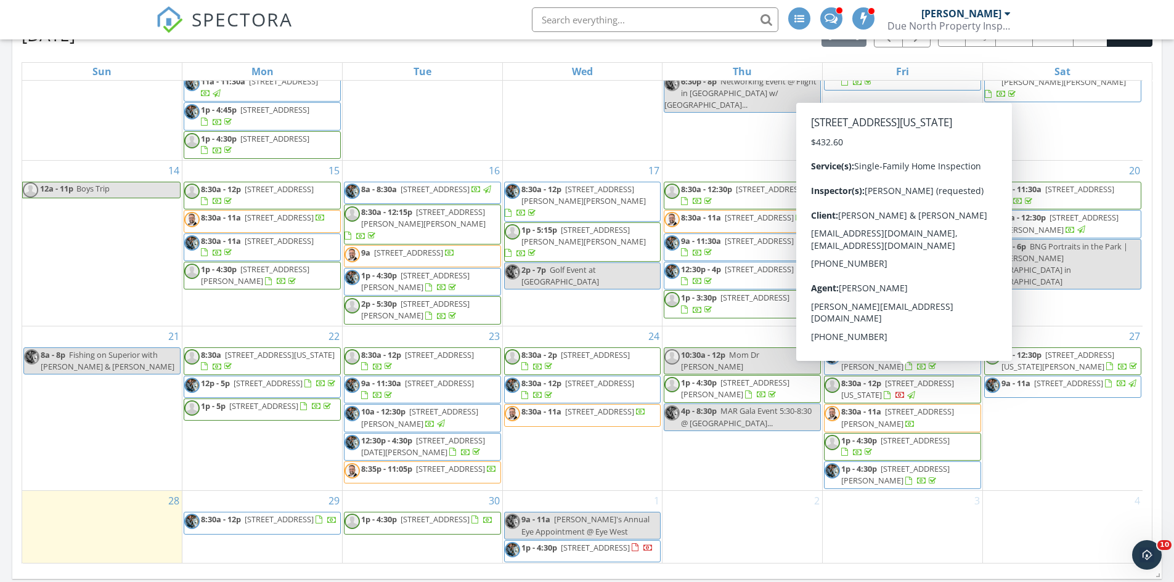
scroll to position [812, 0]
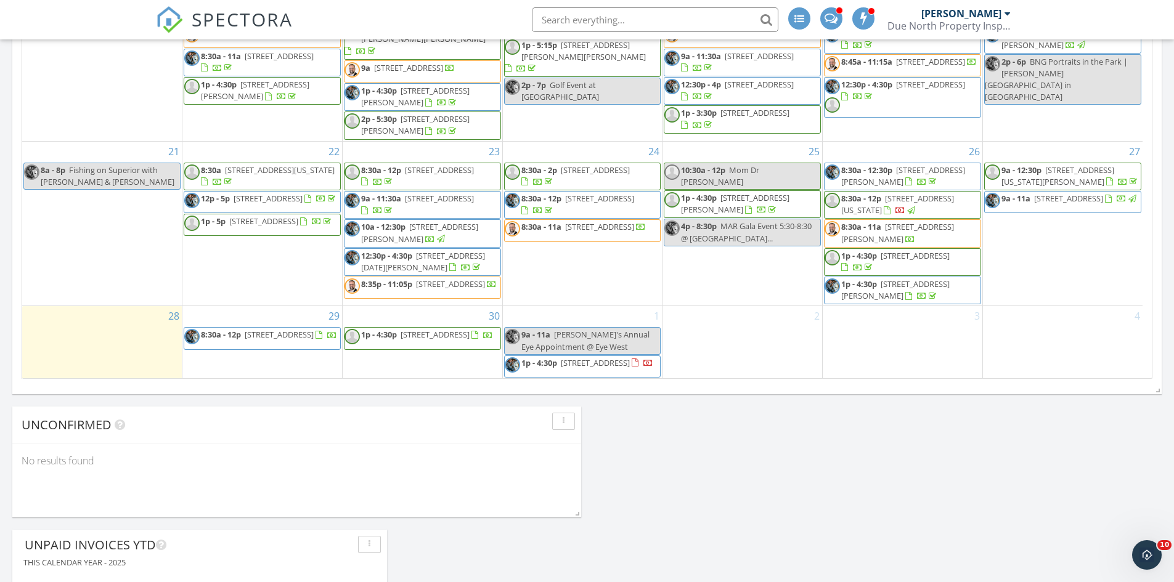
click at [240, 329] on span "8:30a - 12p" at bounding box center [221, 334] width 40 height 11
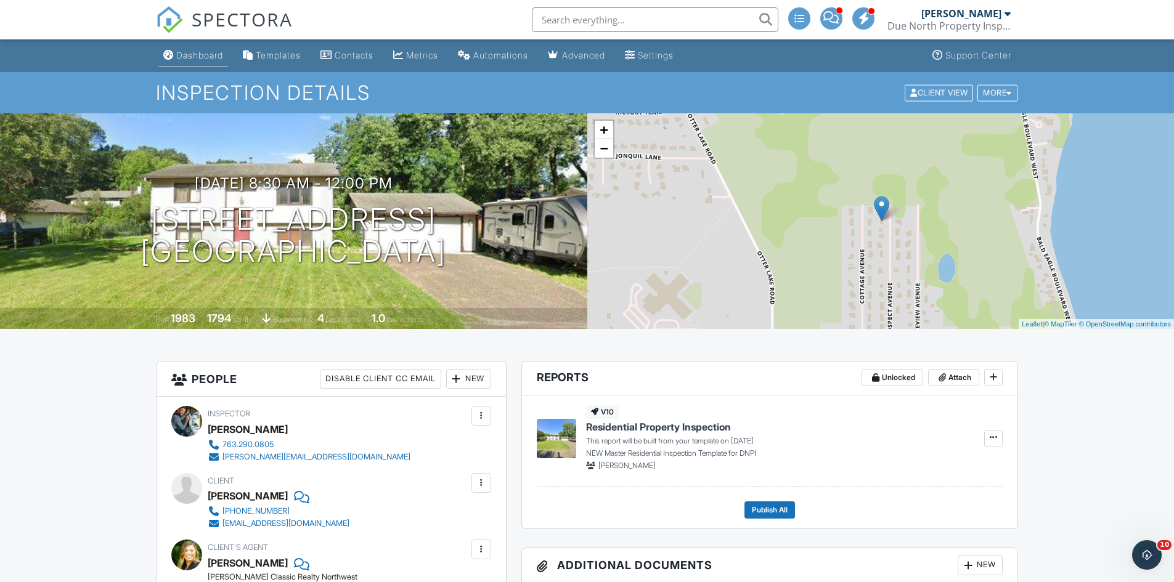
click at [203, 56] on div "Dashboard" at bounding box center [199, 55] width 47 height 10
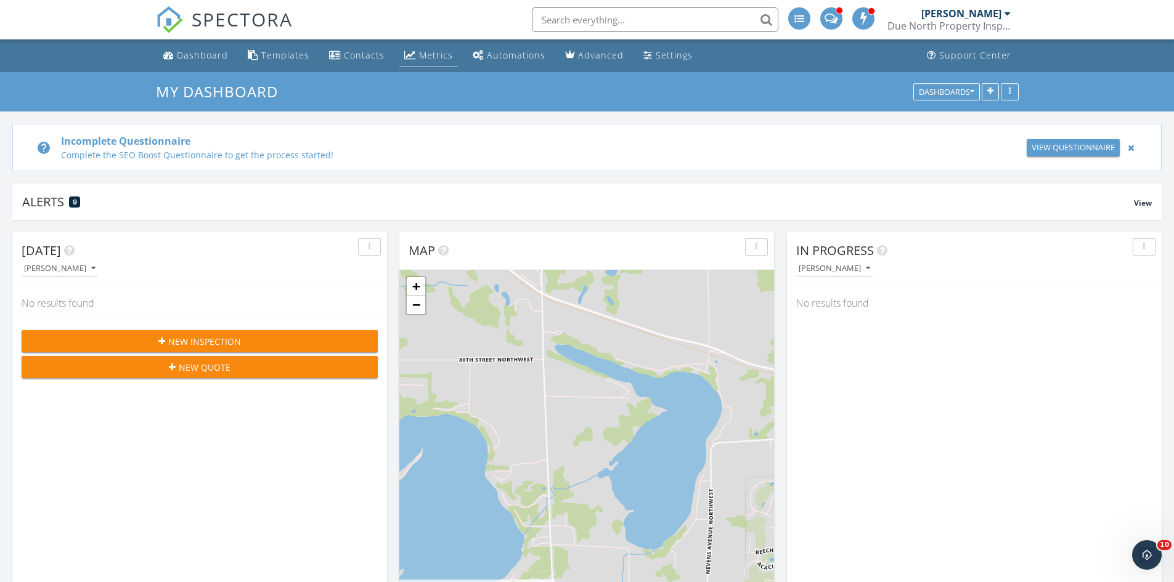
click at [428, 63] on link "Metrics" at bounding box center [428, 55] width 59 height 23
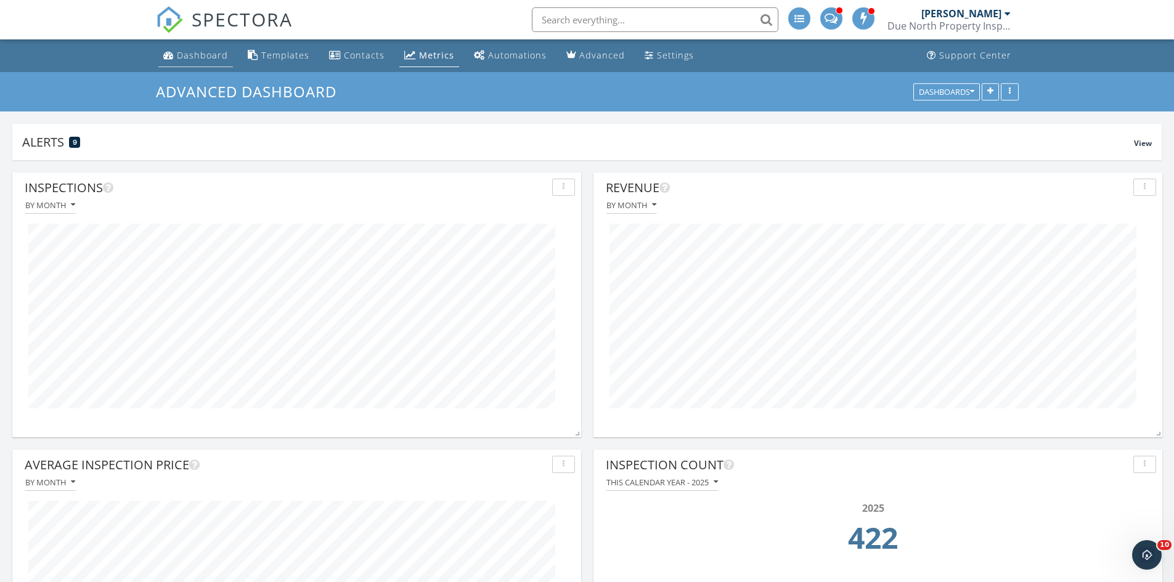
click at [204, 55] on div "Dashboard" at bounding box center [202, 55] width 51 height 12
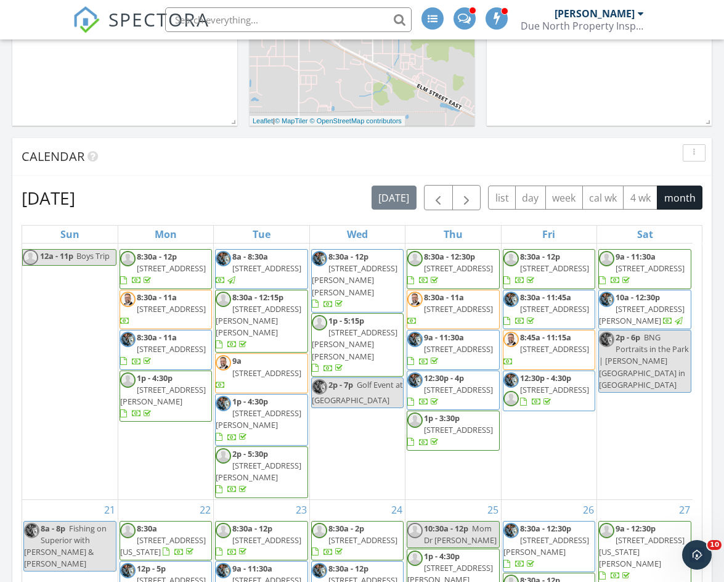
scroll to position [370, 0]
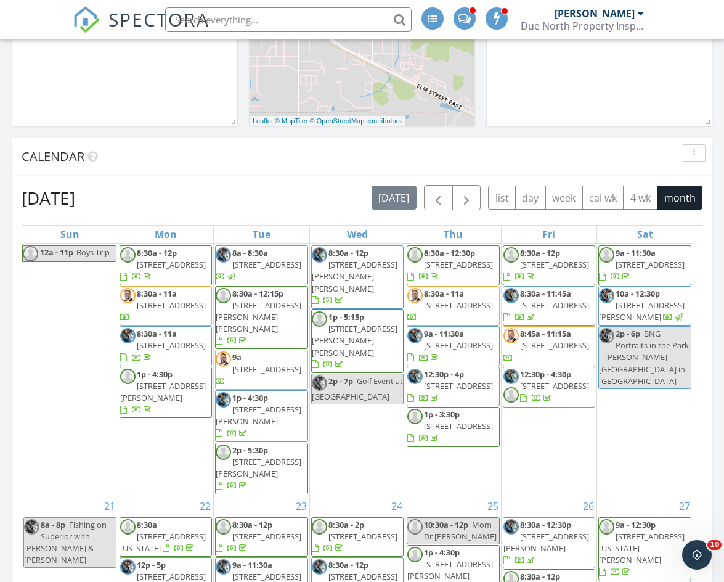
click at [290, 463] on span "2394 Manuela Dr, Chaska 55318" at bounding box center [259, 467] width 86 height 23
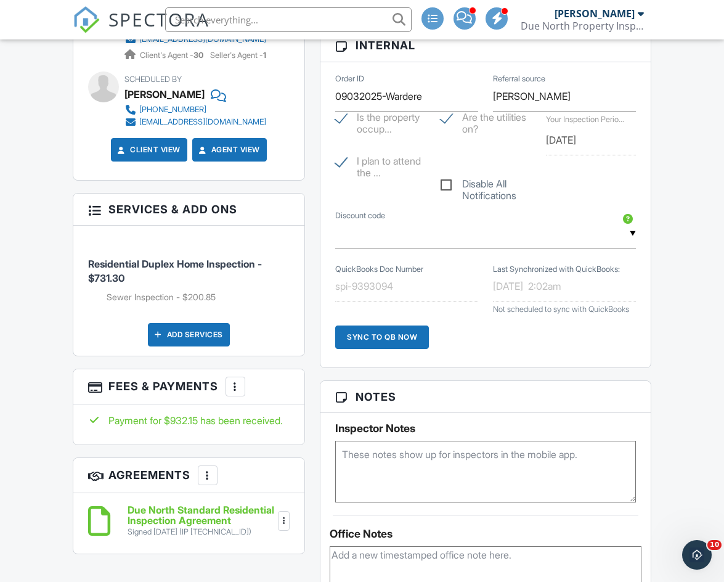
click at [240, 393] on div at bounding box center [235, 386] width 12 height 12
drag, startPoint x: 286, startPoint y: 449, endPoint x: 292, endPoint y: 450, distance: 6.2
click at [286, 439] on li "Edit Fees & Payments" at bounding box center [298, 424] width 129 height 31
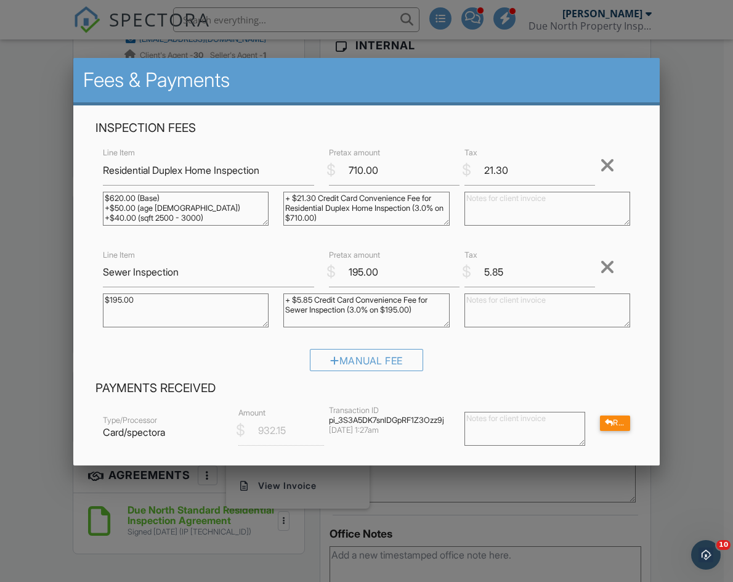
drag, startPoint x: 699, startPoint y: 55, endPoint x: 692, endPoint y: 57, distance: 6.9
click at [700, 55] on div at bounding box center [366, 301] width 733 height 727
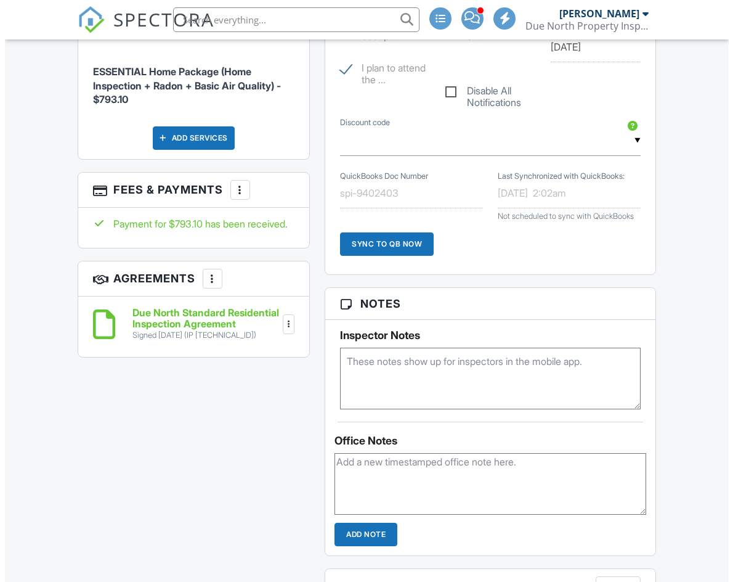
scroll to position [897, 0]
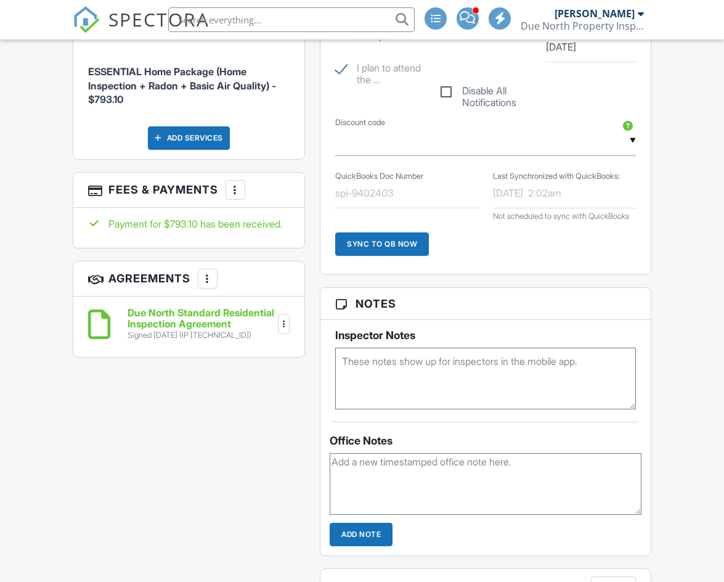
click at [236, 185] on div at bounding box center [235, 190] width 12 height 12
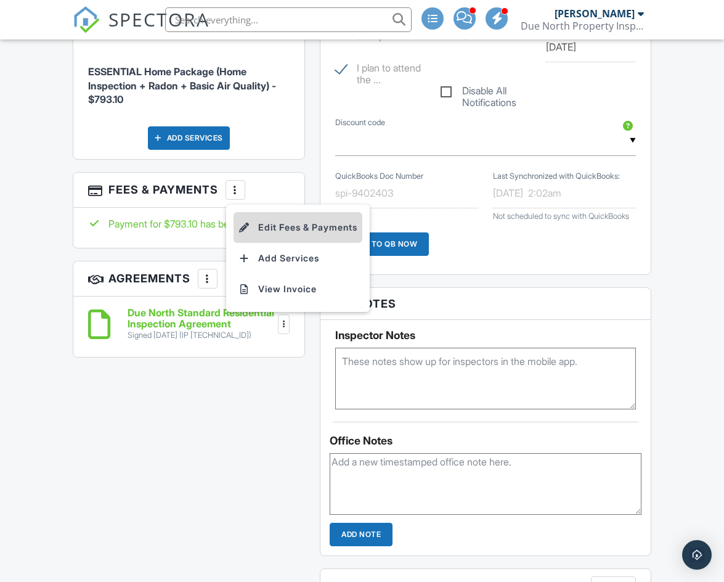
click at [271, 226] on li "Edit Fees & Payments" at bounding box center [298, 227] width 129 height 31
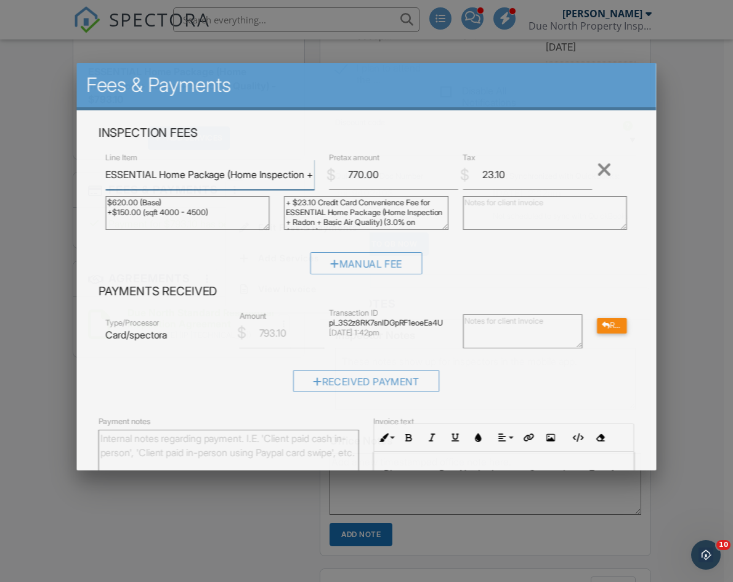
scroll to position [0, 0]
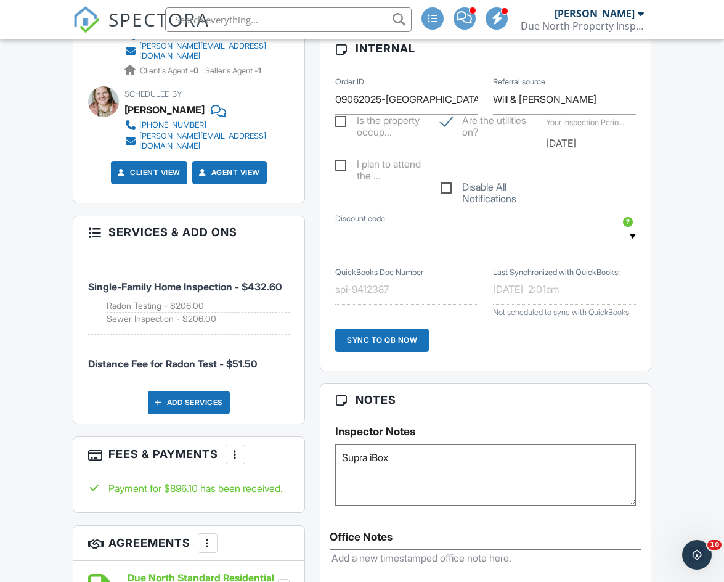
click at [235, 448] on div at bounding box center [235, 454] width 12 height 12
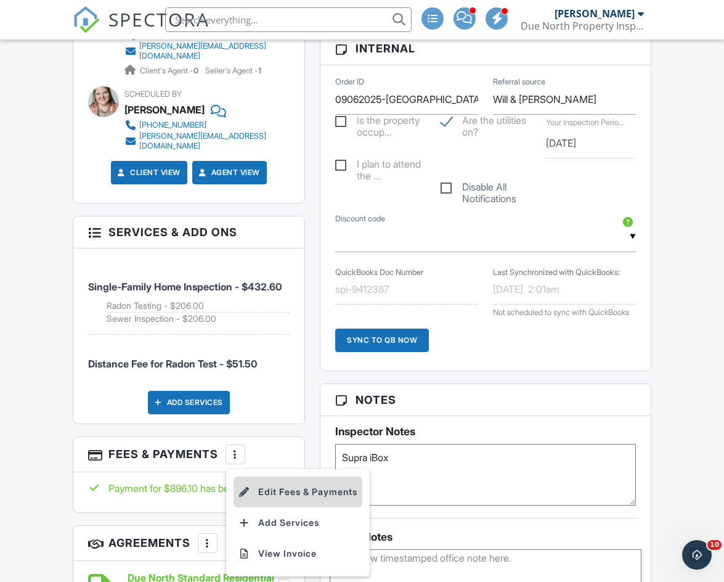
click at [264, 476] on li "Edit Fees & Payments" at bounding box center [298, 491] width 129 height 31
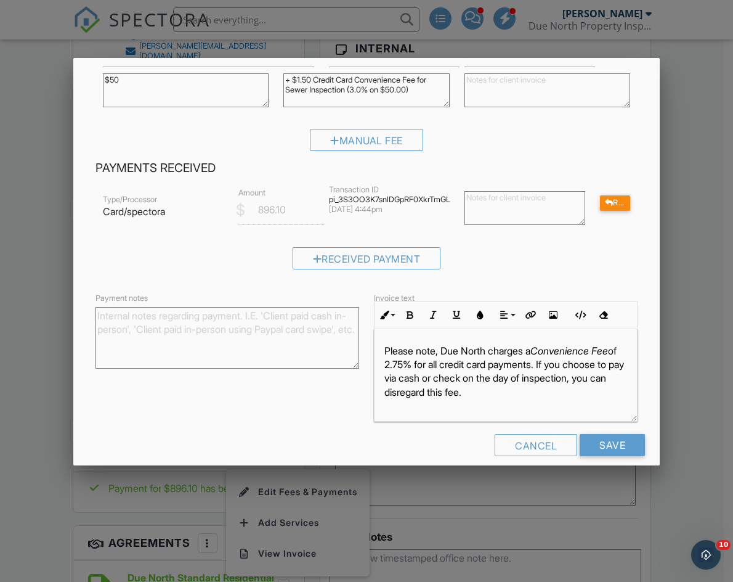
scroll to position [431, 0]
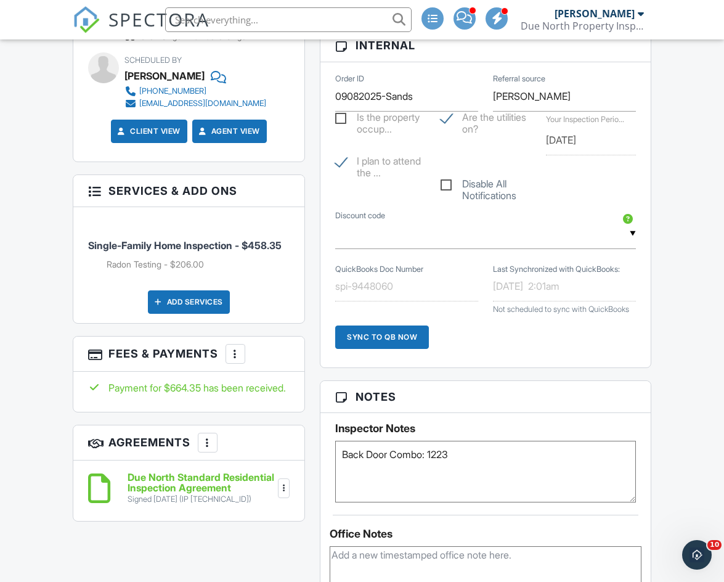
click at [229, 350] on div at bounding box center [235, 354] width 12 height 12
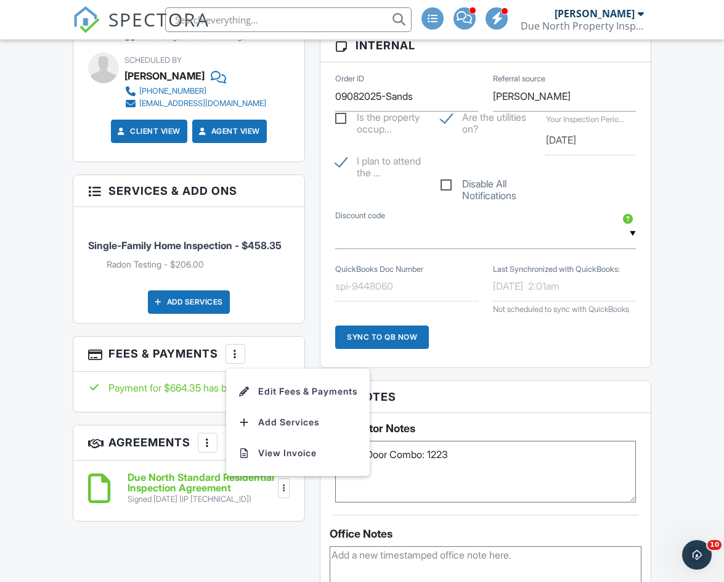
drag, startPoint x: 278, startPoint y: 386, endPoint x: 298, endPoint y: 382, distance: 20.1
click at [278, 386] on li "Edit Fees & Payments" at bounding box center [298, 391] width 129 height 31
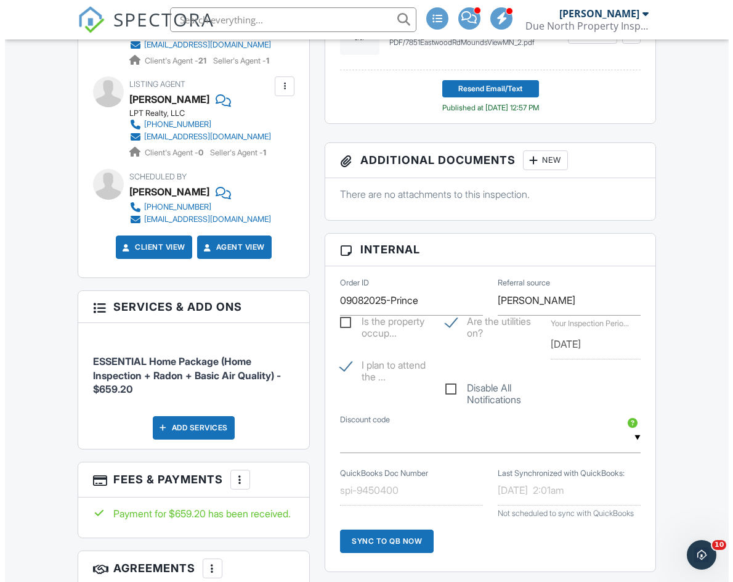
scroll to position [616, 0]
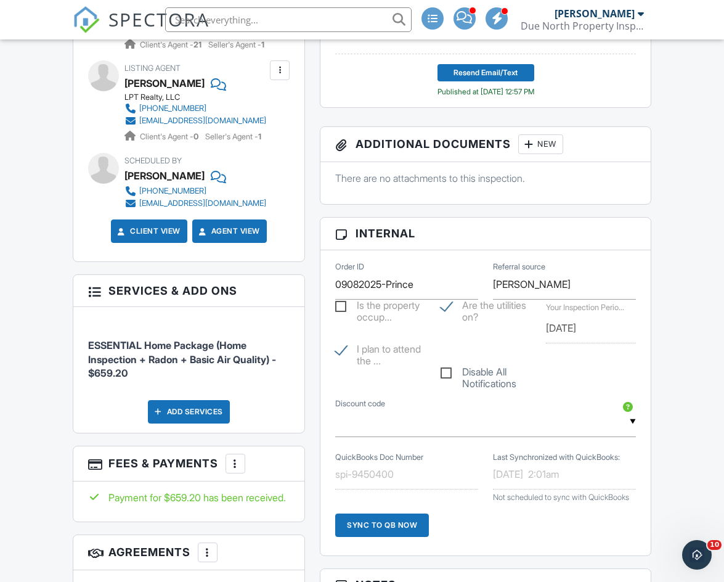
click at [232, 470] on div at bounding box center [235, 463] width 12 height 12
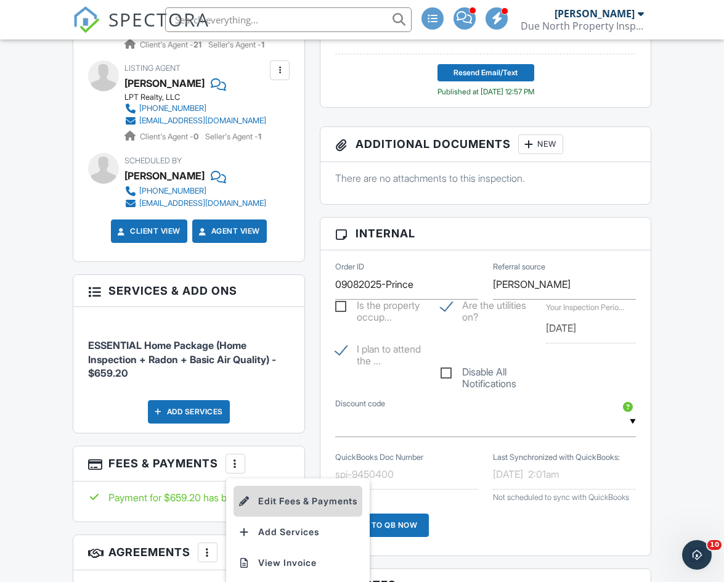
click at [263, 497] on li "Edit Fees & Payments" at bounding box center [298, 501] width 129 height 31
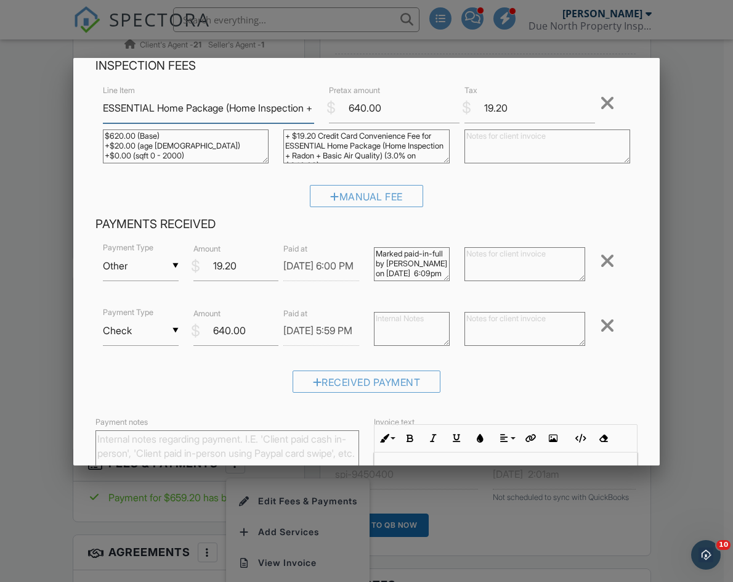
scroll to position [62, 0]
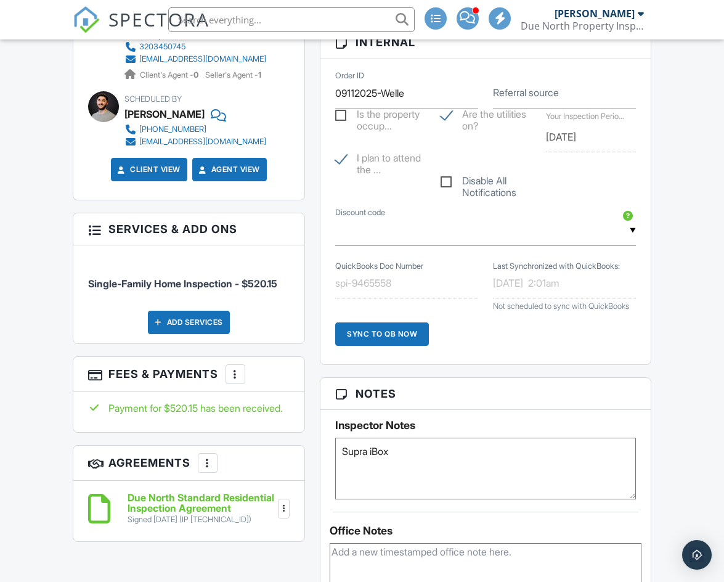
click at [230, 378] on div at bounding box center [235, 374] width 12 height 12
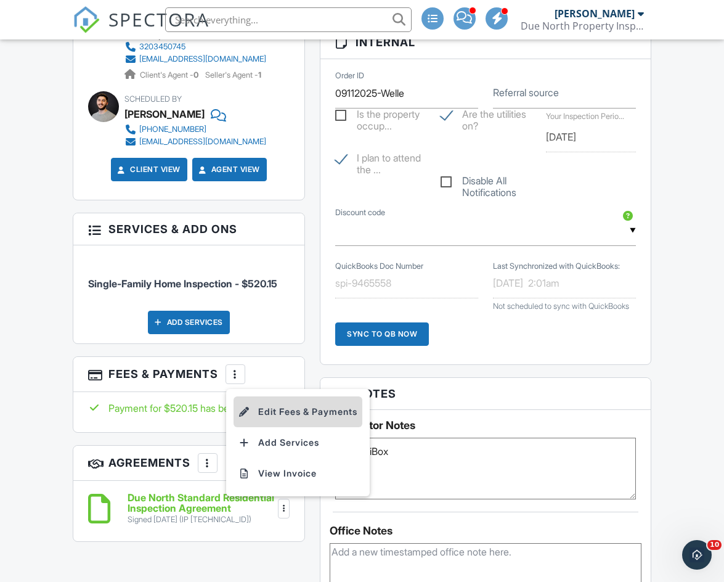
click at [296, 415] on li "Edit Fees & Payments" at bounding box center [298, 411] width 129 height 31
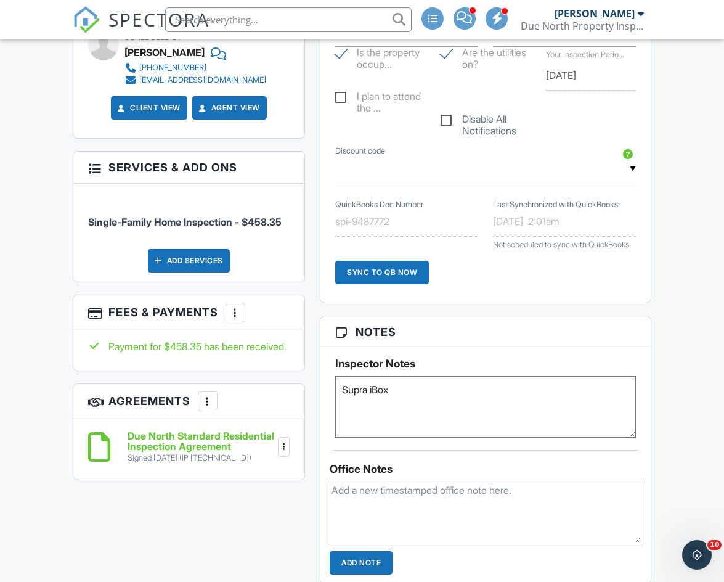
click at [232, 319] on div at bounding box center [235, 312] width 12 height 12
click at [282, 365] on li "Edit Fees & Payments" at bounding box center [298, 350] width 129 height 31
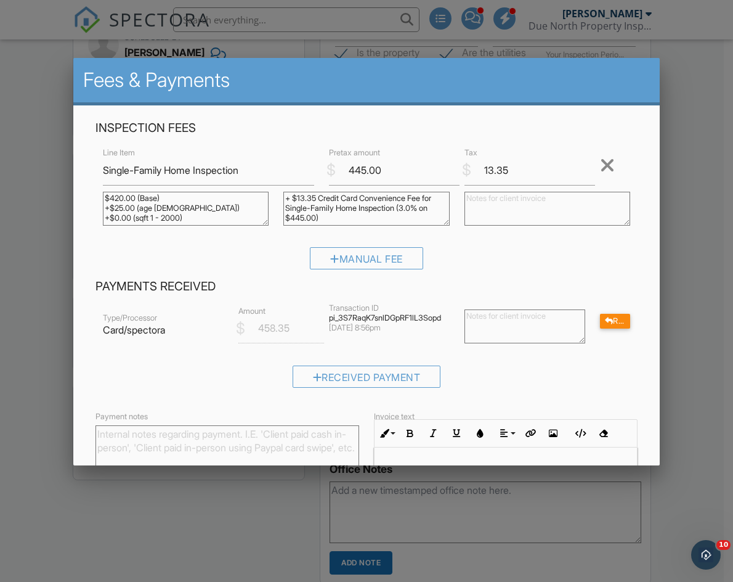
click at [718, 158] on div at bounding box center [366, 301] width 733 height 727
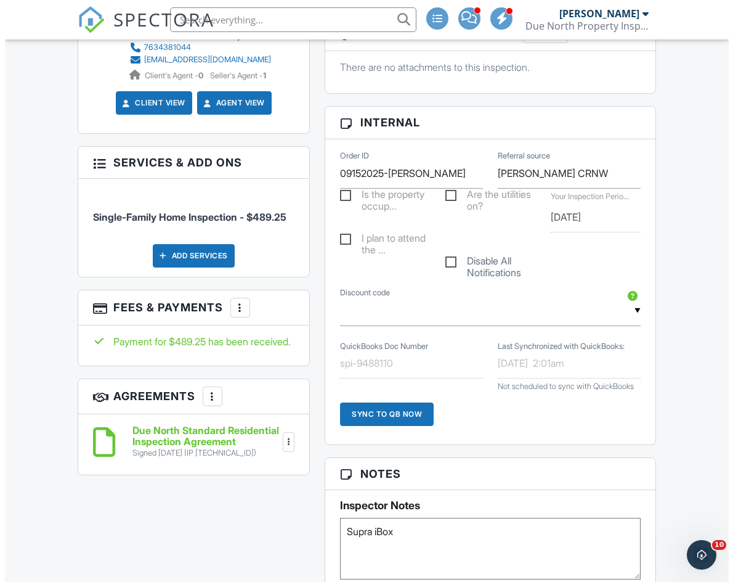
scroll to position [616, 0]
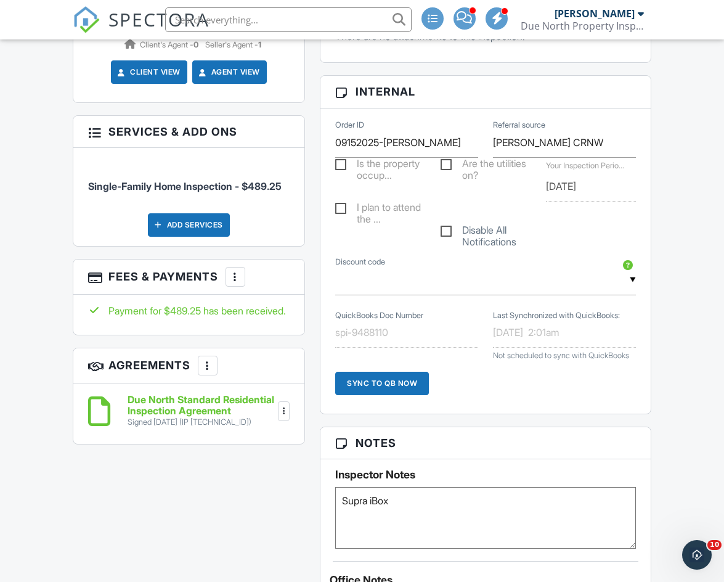
click at [238, 271] on div at bounding box center [235, 277] width 12 height 12
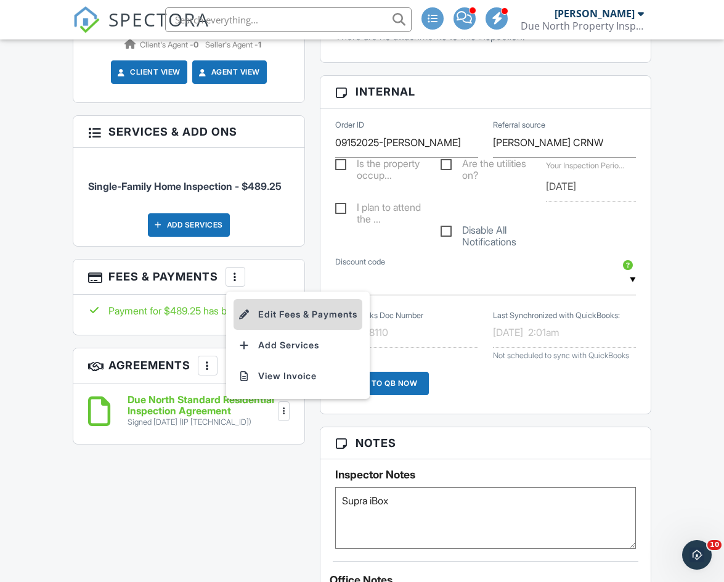
click at [273, 304] on li "Edit Fees & Payments" at bounding box center [298, 314] width 129 height 31
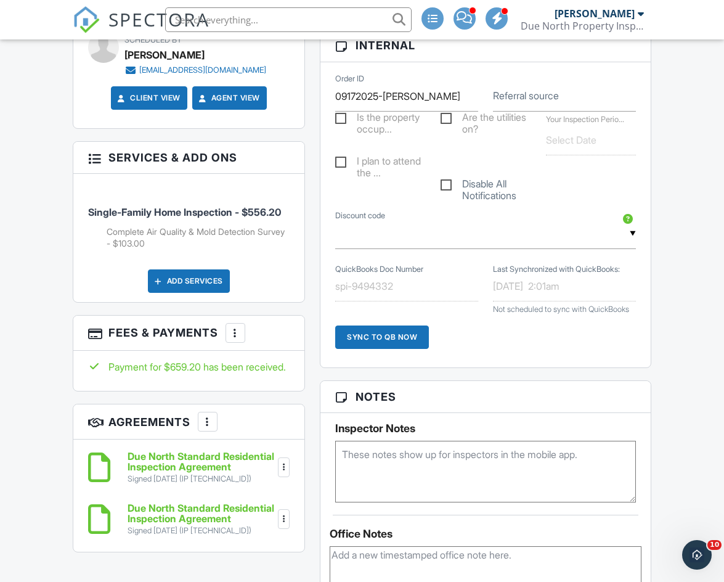
click at [240, 327] on div at bounding box center [235, 333] width 12 height 12
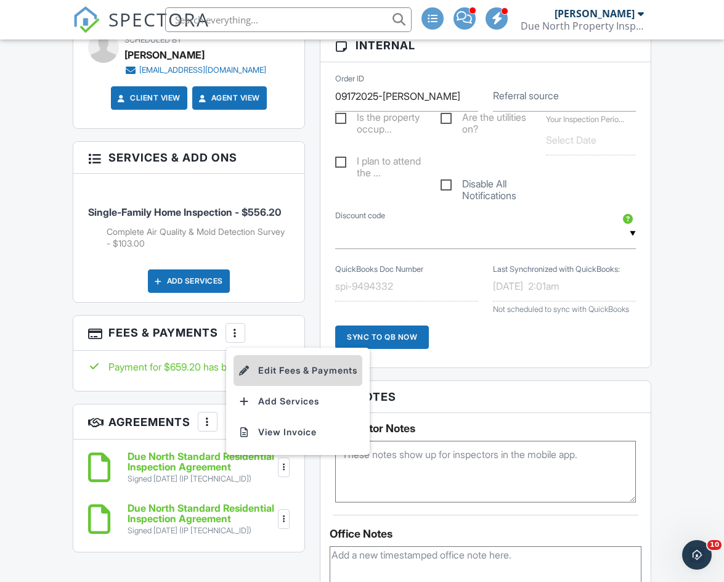
click at [284, 355] on li "Edit Fees & Payments" at bounding box center [298, 370] width 129 height 31
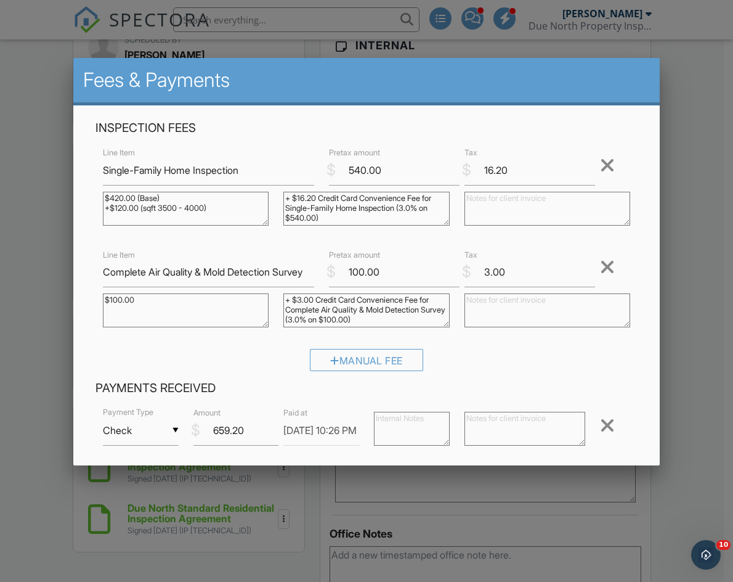
click at [711, 264] on div at bounding box center [366, 301] width 733 height 727
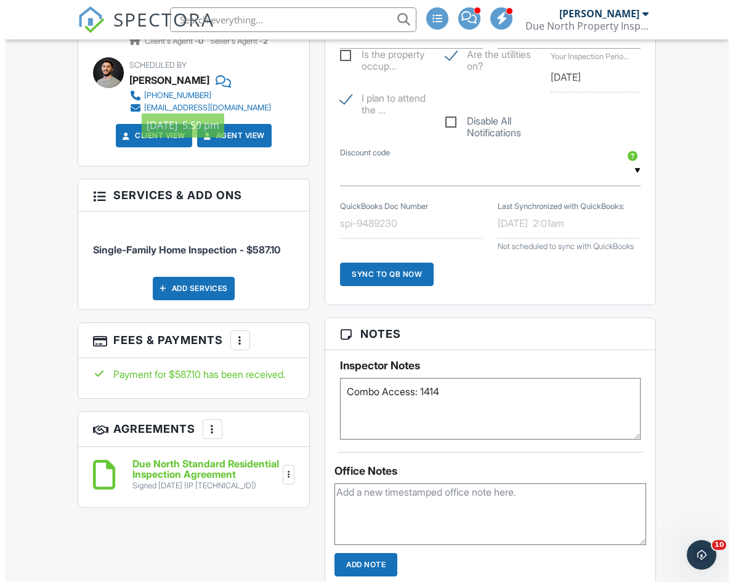
scroll to position [740, 0]
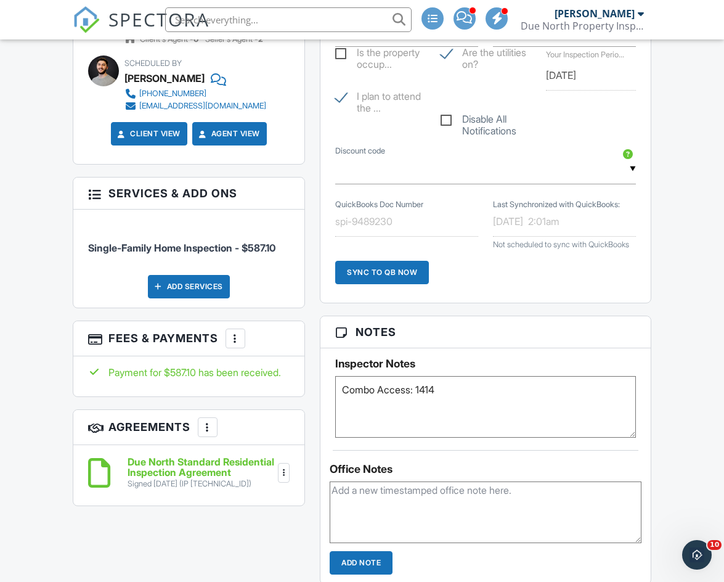
click at [240, 332] on div at bounding box center [235, 338] width 12 height 12
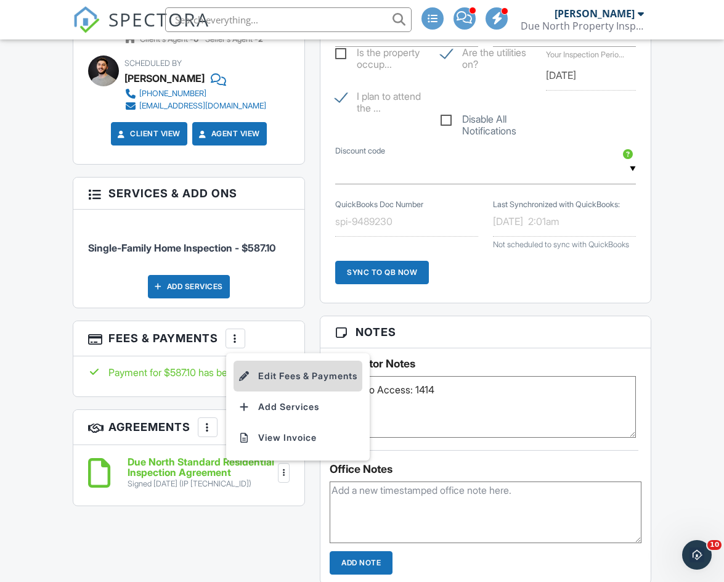
click at [286, 361] on li "Edit Fees & Payments" at bounding box center [298, 376] width 129 height 31
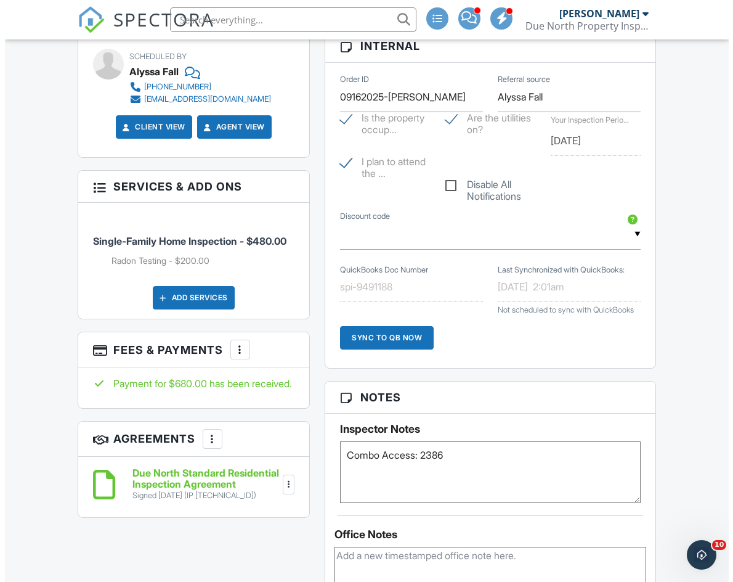
scroll to position [740, 0]
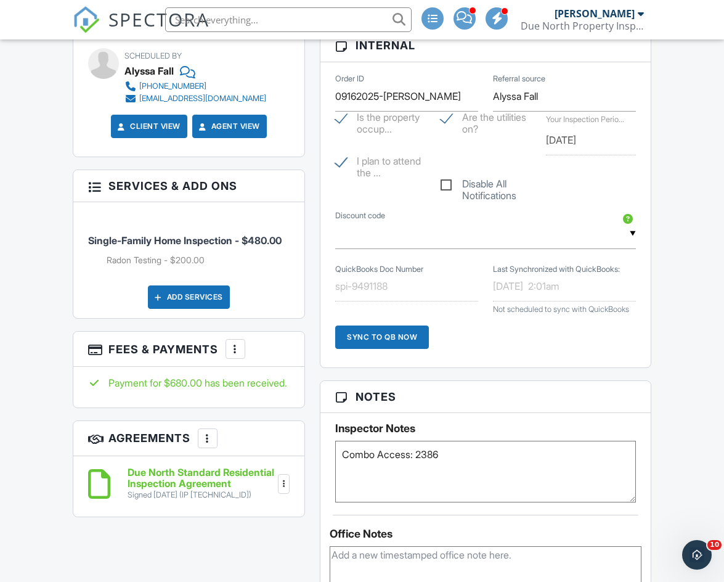
click at [229, 339] on div "More" at bounding box center [236, 349] width 20 height 20
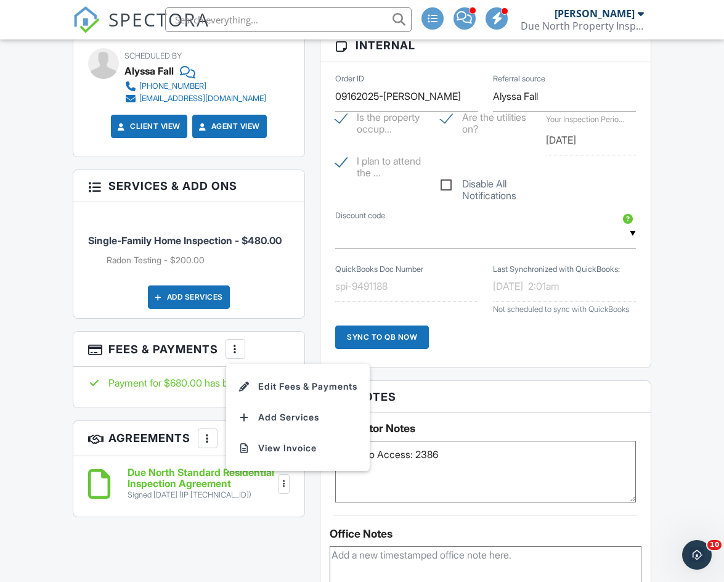
click at [281, 371] on li "Edit Fees & Payments" at bounding box center [298, 386] width 129 height 31
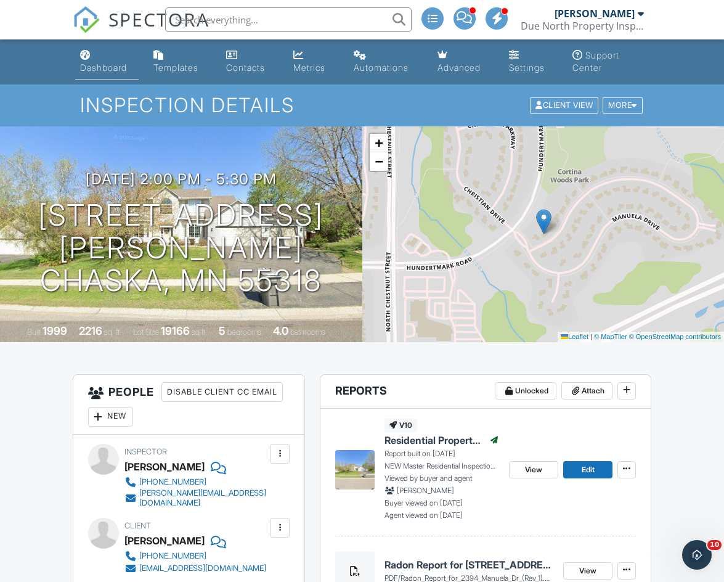
click at [102, 70] on div "Dashboard" at bounding box center [103, 67] width 47 height 10
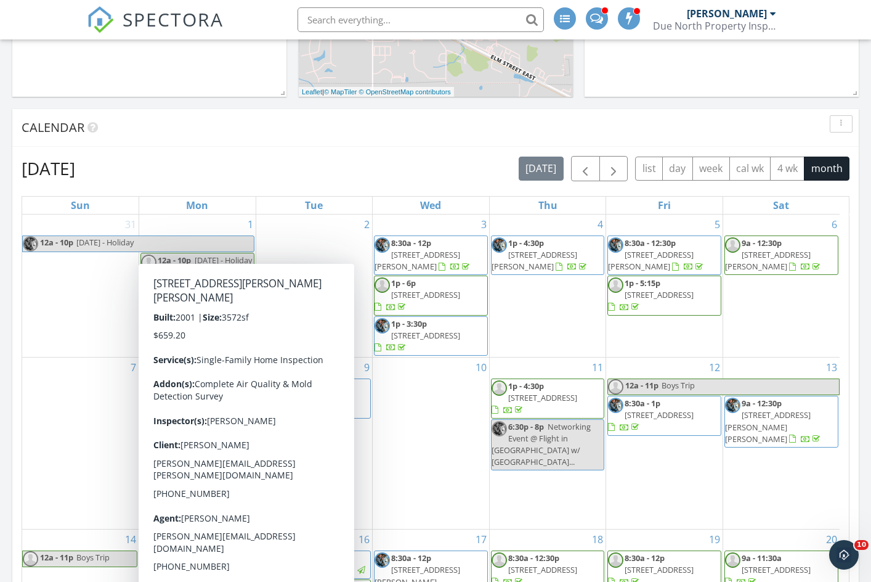
scroll to position [1418, 891]
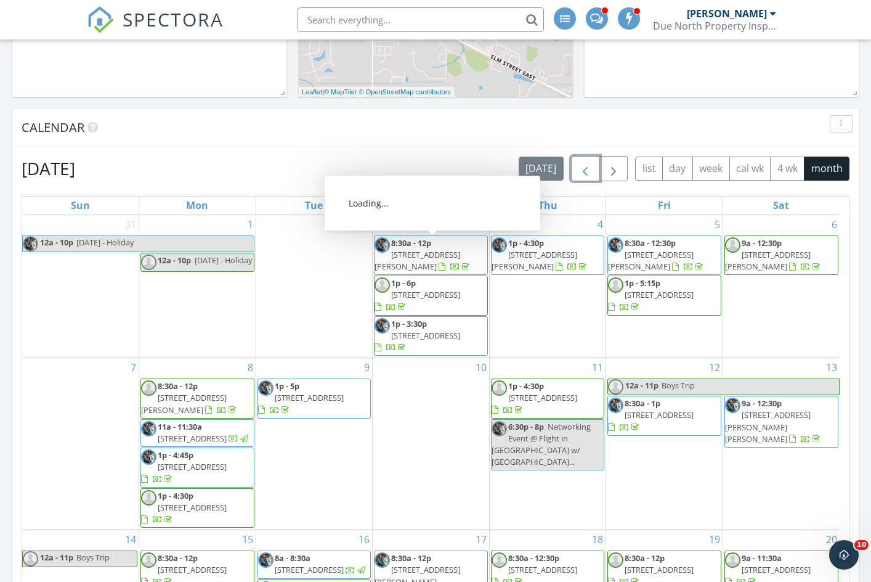
click at [590, 169] on span "button" at bounding box center [585, 168] width 15 height 15
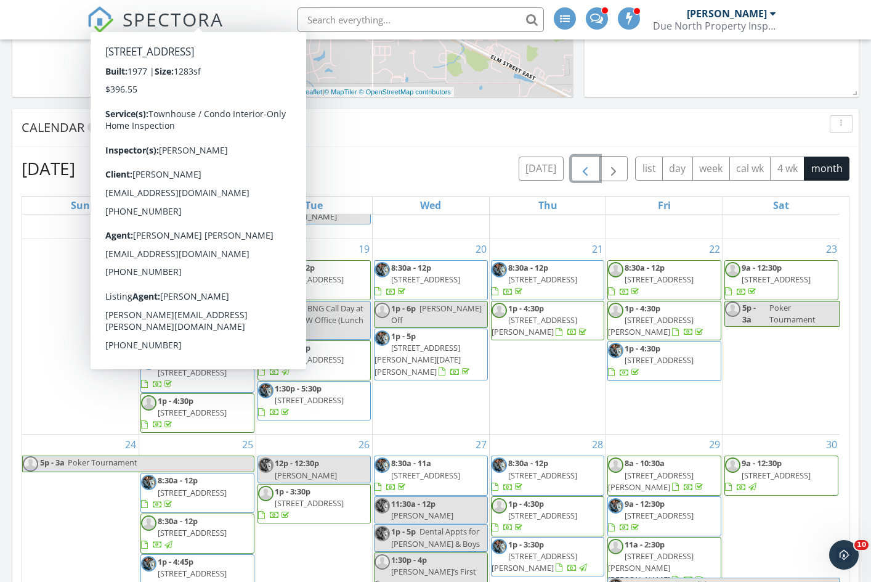
scroll to position [547, 0]
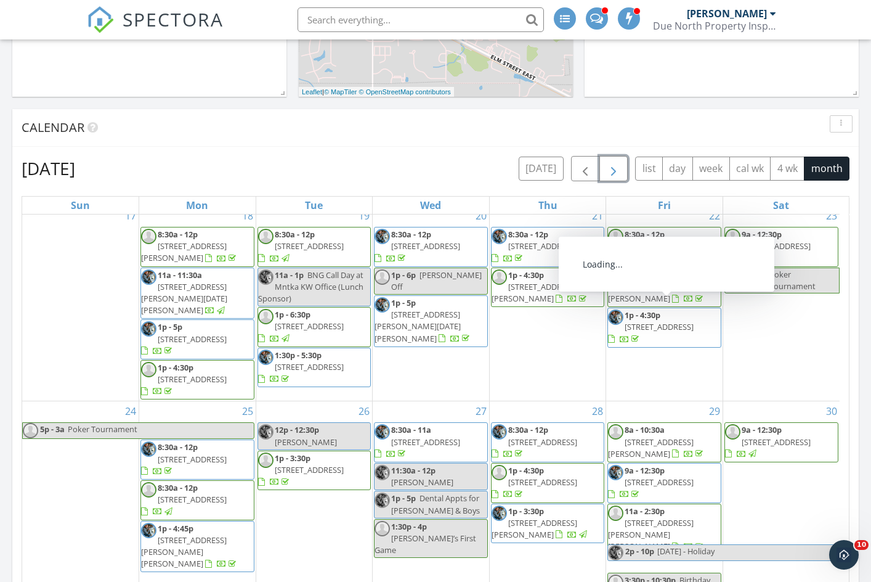
click at [614, 161] on button "button" at bounding box center [614, 168] width 29 height 25
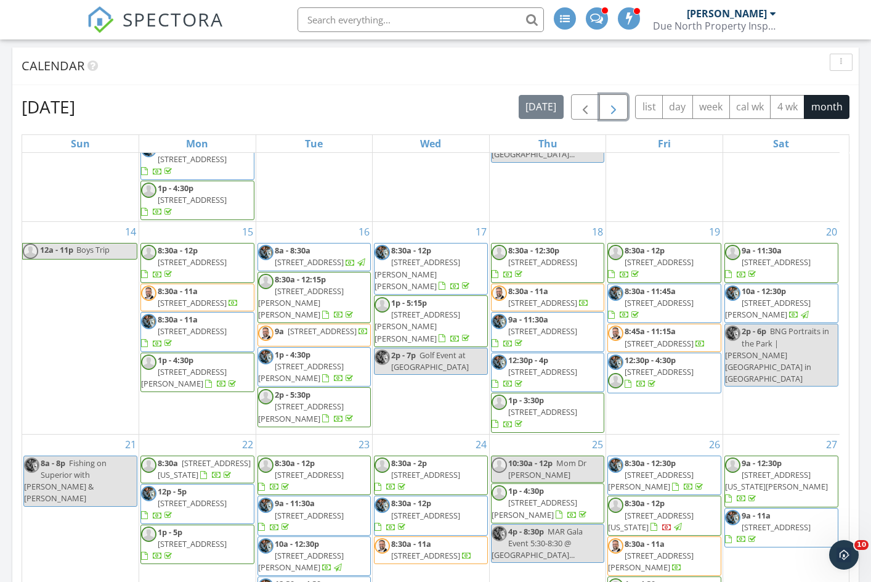
scroll to position [247, 0]
